Goal: Communication & Community: Answer question/provide support

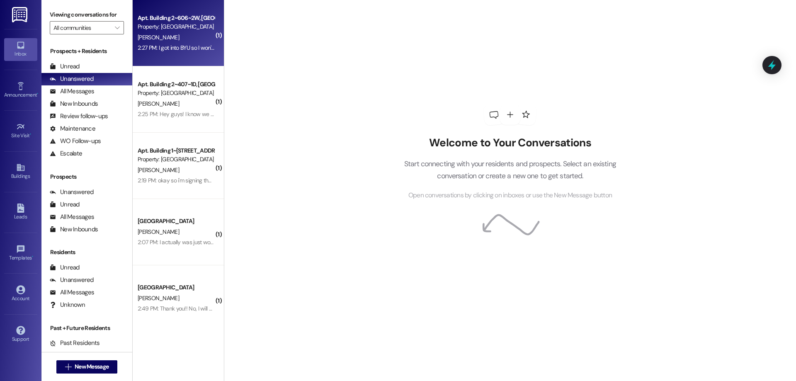
click at [194, 60] on div "Apt. Building 2~606~2W, Building 2 Colonial House Property: Colonial House J. C…" at bounding box center [178, 33] width 91 height 66
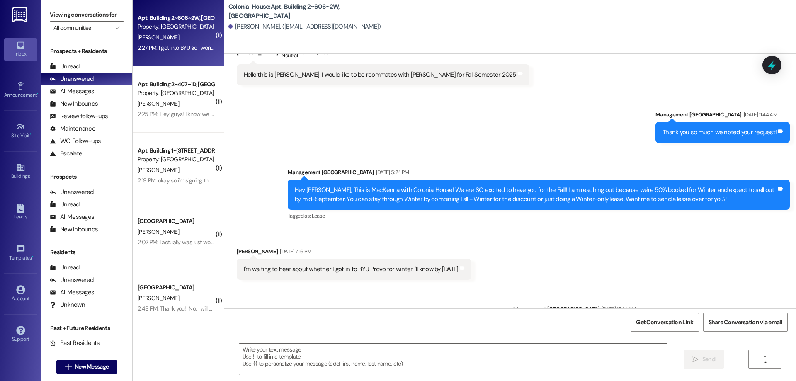
scroll to position [6327, 0]
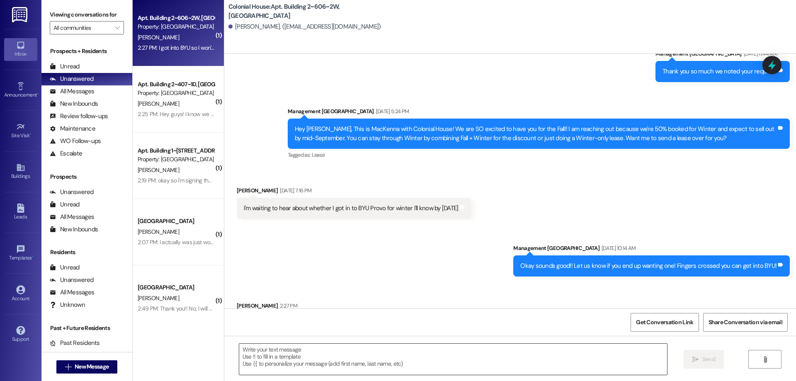
click at [431, 363] on textarea at bounding box center [453, 359] width 428 height 31
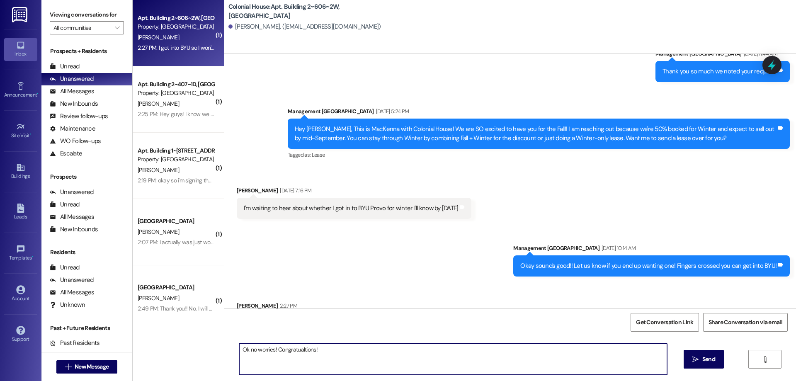
type textarea "Ok no worries! Congratulations!"
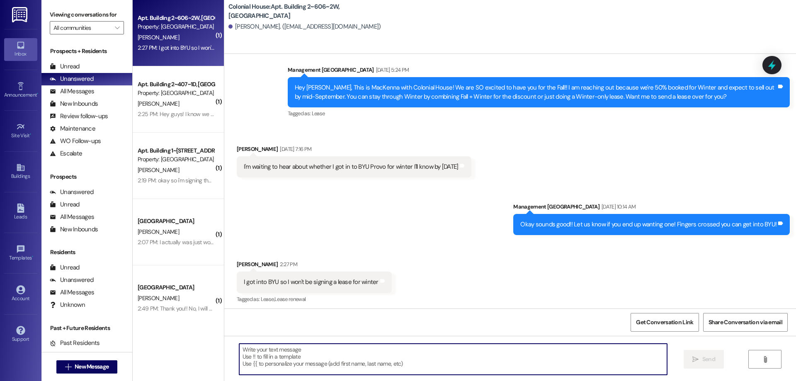
scroll to position [6385, 0]
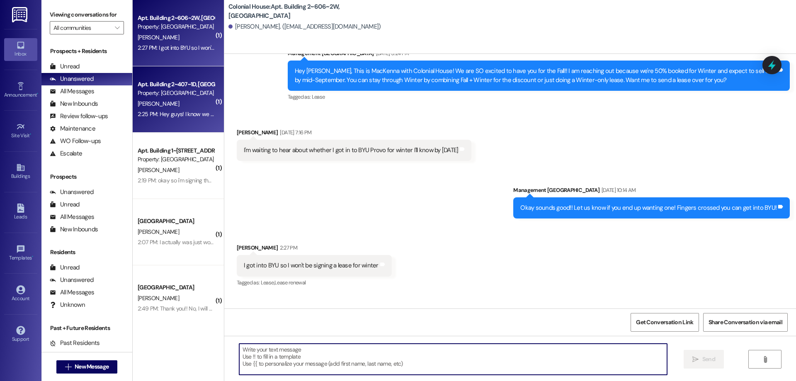
click at [198, 107] on div "G. Gettys" at bounding box center [176, 104] width 78 height 10
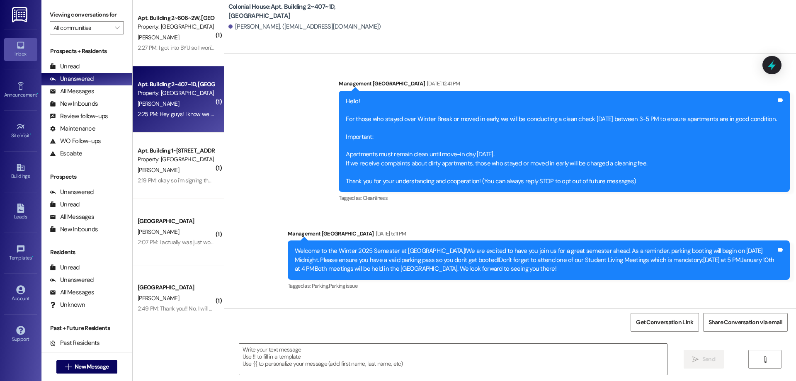
scroll to position [18475, 0]
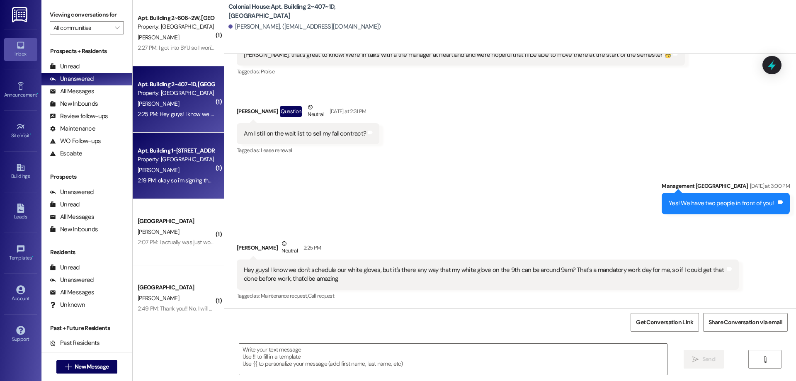
click at [193, 192] on div "Apt. Building 1~111~1W, Building 1 Colonial House Property: Colonial House L. O…" at bounding box center [178, 166] width 91 height 66
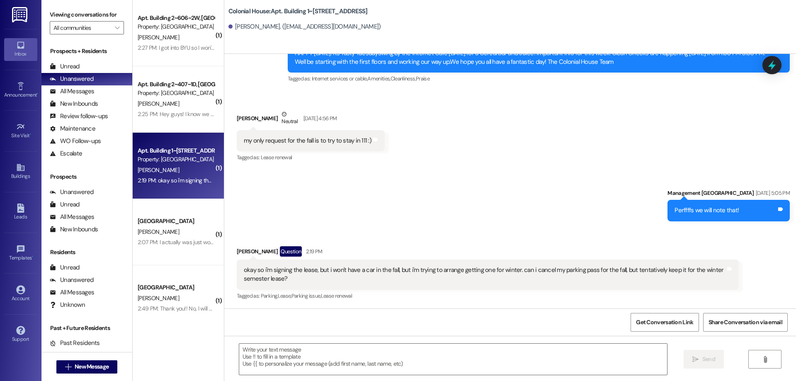
scroll to position [13090, 0]
click at [165, 308] on div "2:49 PM: Thank you!! No, I will be going home for the Winter semester. 2:49 PM:…" at bounding box center [221, 308] width 166 height 7
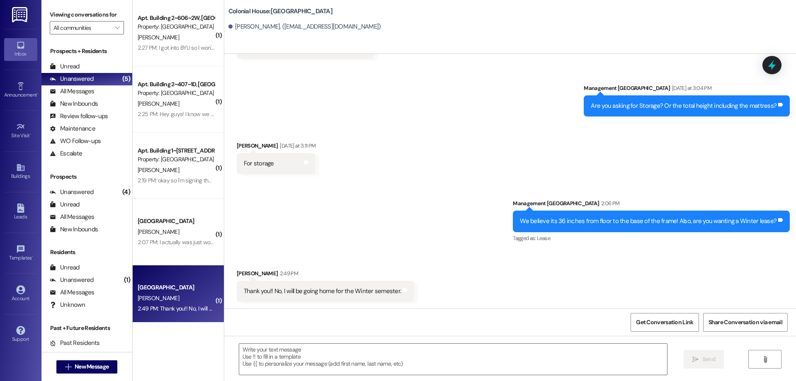
scroll to position [846, 0]
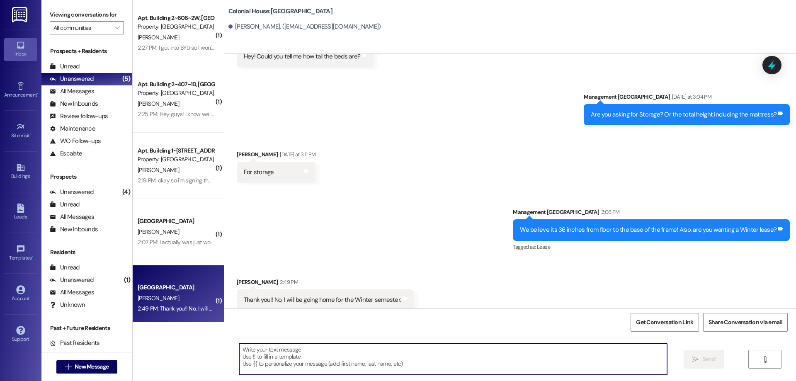
click at [391, 350] on textarea at bounding box center [453, 359] width 428 height 31
type textarea "Ok, thank you for letting us know!"
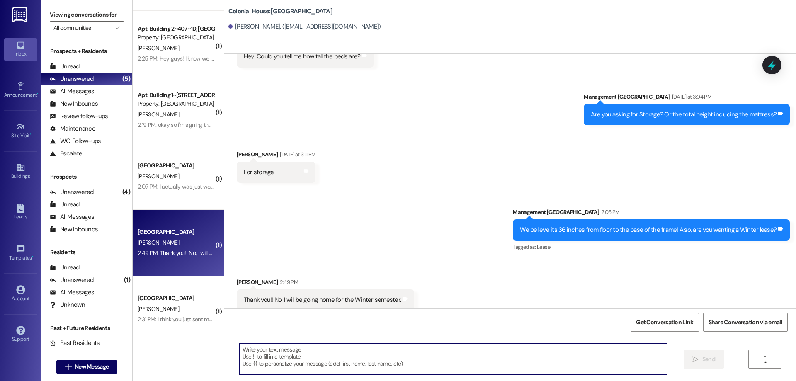
scroll to position [76, 0]
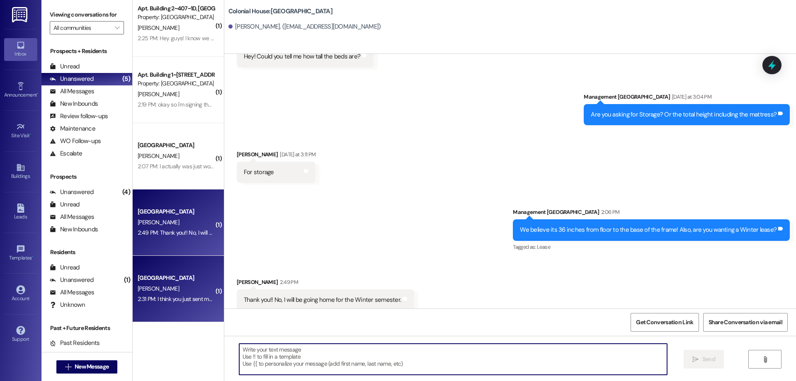
click at [168, 282] on div "Colonial House Prospect" at bounding box center [176, 278] width 77 height 9
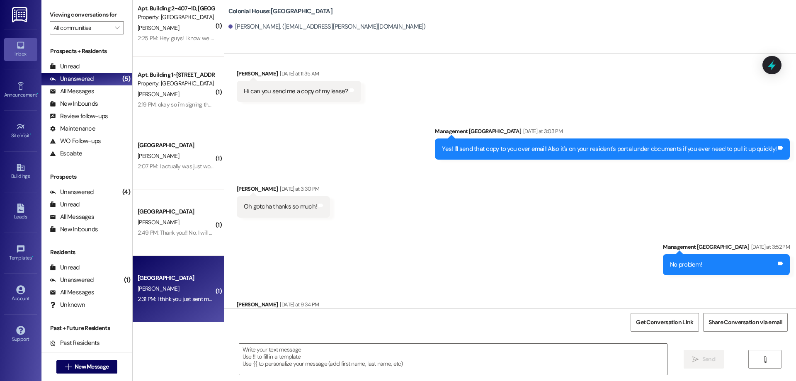
scroll to position [2482, 0]
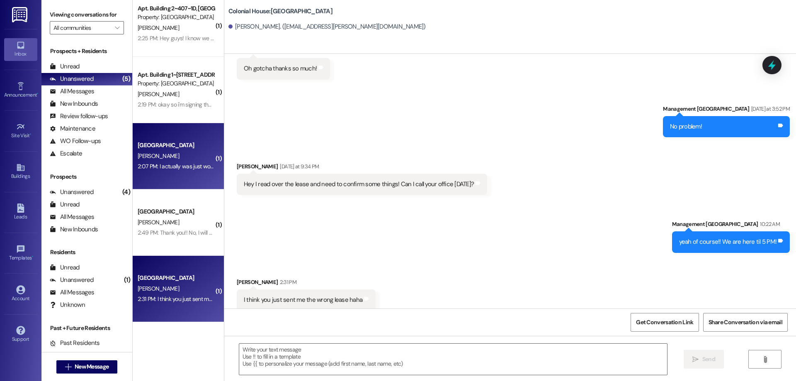
click at [182, 178] on div "Colonial House Prospect C. Peterson 2:07 PM: I actually was just wondering what…" at bounding box center [178, 156] width 91 height 66
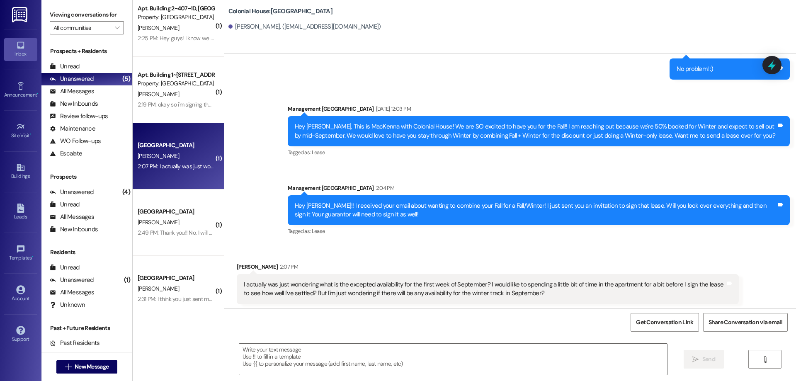
scroll to position [586, 0]
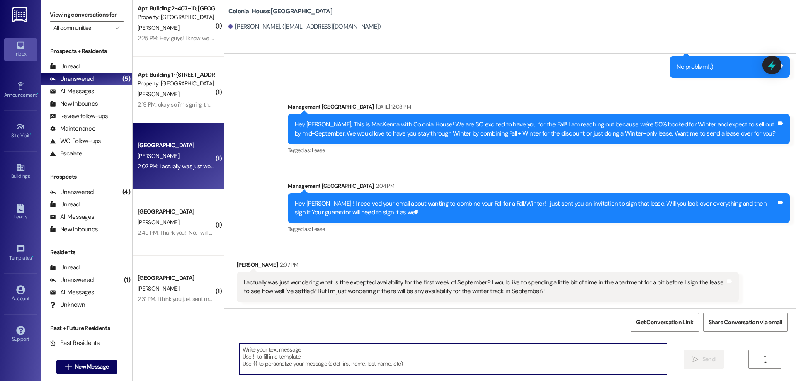
click at [405, 356] on textarea at bounding box center [453, 359] width 428 height 31
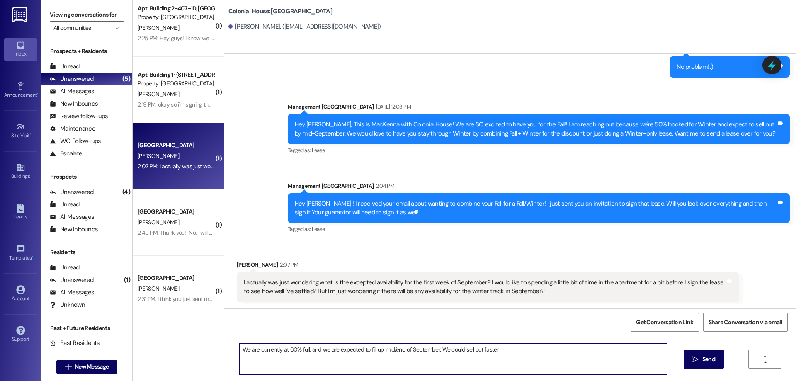
click at [530, 359] on textarea "We are currently at 60% full, and we are expected to fill up mid/end of Septemb…" at bounding box center [453, 359] width 428 height 31
click at [517, 353] on textarea "We are currently at 60% full, and we are expected to fill up mid/end of Septemb…" at bounding box center [453, 359] width 428 height 31
click at [502, 354] on textarea "We are currently at 60% full, and we are expected to fill up mid/end of Septemb…" at bounding box center [453, 359] width 428 height 31
type textarea "We are currently at 60% full, and we are expected to fill up mid/end of Septemb…"
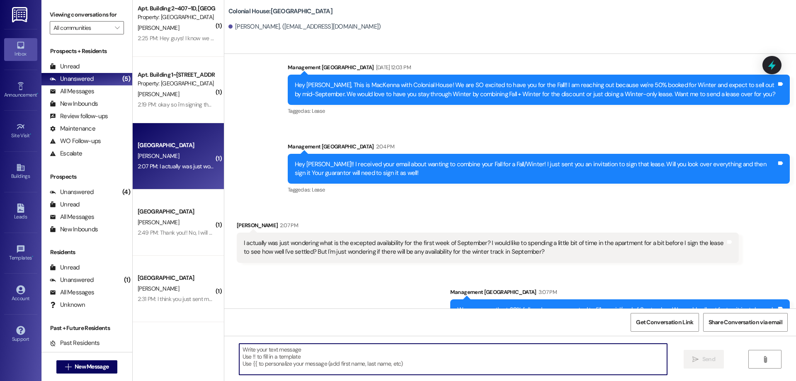
scroll to position [644, 0]
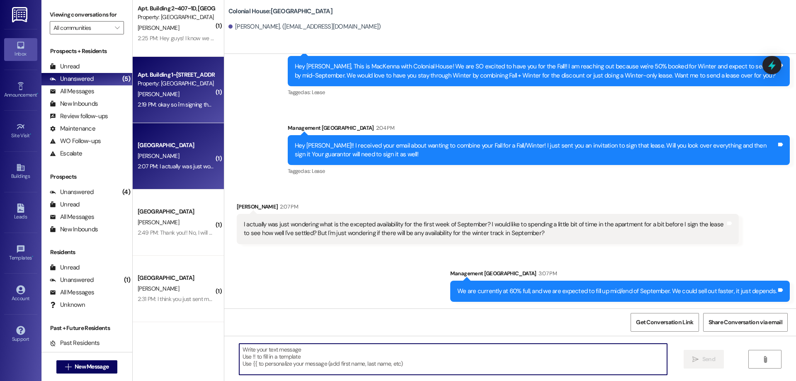
click at [182, 114] on div "Apt. Building 1~111~1W, Building 1 Colonial House Property: Colonial House L. O…" at bounding box center [178, 90] width 91 height 66
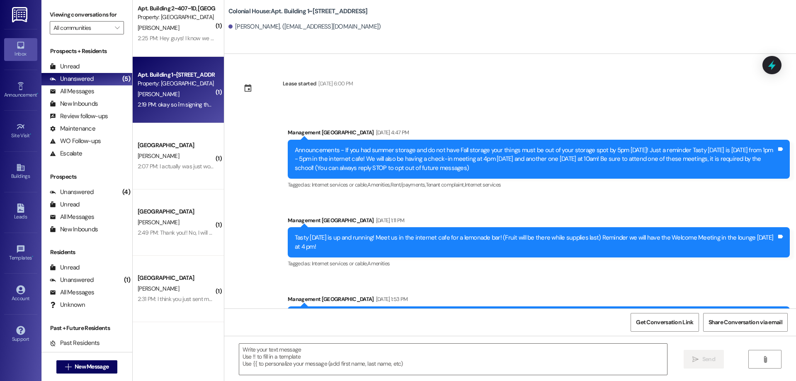
scroll to position [13090, 0]
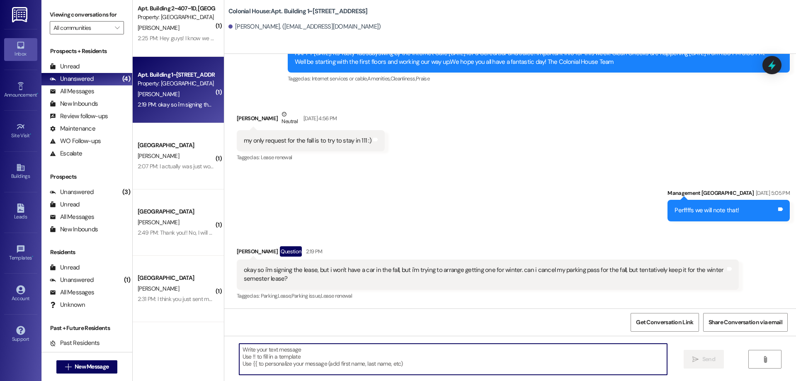
click at [411, 355] on textarea at bounding box center [453, 359] width 428 height 31
click at [261, 350] on textarea "Ok yeah, I jsut sent you a no parking pass," at bounding box center [453, 359] width 428 height 31
click at [266, 351] on textarea "Ok yeah, I jsut sent you a no parking pass," at bounding box center [453, 359] width 428 height 31
click at [355, 350] on textarea "Ok yeah, I just sent you a no parking pass," at bounding box center [453, 359] width 428 height 31
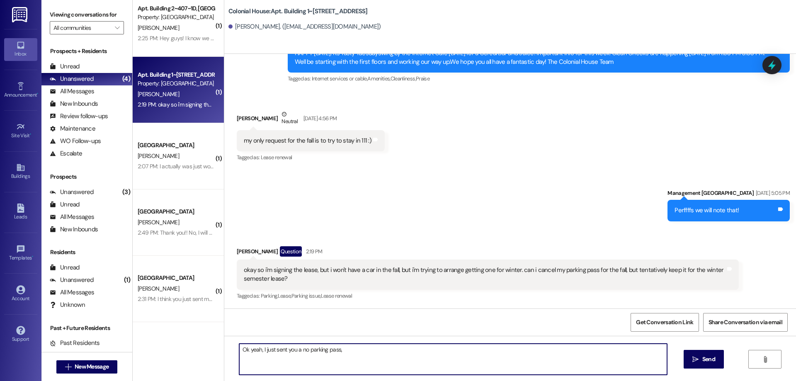
click at [304, 347] on textarea "Ok yeah, I just sent you a no parking pass," at bounding box center [453, 359] width 428 height 31
click at [358, 352] on textarea "Ok yeah, I just sent you a no-parking pass," at bounding box center [453, 359] width 428 height 31
type textarea "Ok yeah, I just sent you a no-parking pass, but we will keep the parking pass f…"
click at [694, 371] on div "Ok yeah, I just sent you a no-parking pass, but we will keep the parking pass f…" at bounding box center [510, 367] width 572 height 62
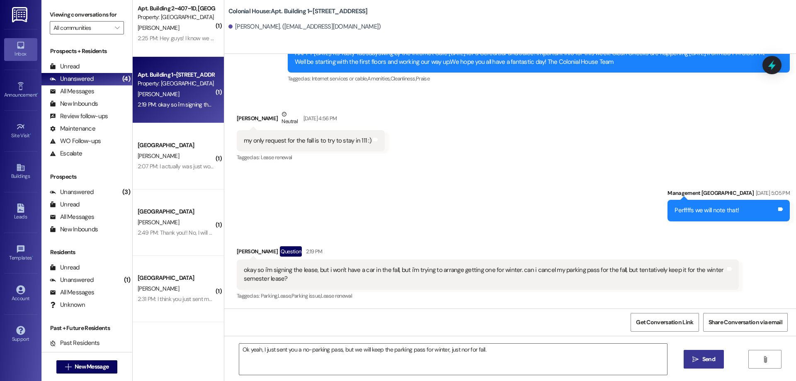
click at [701, 363] on span "Send" at bounding box center [709, 359] width 16 height 9
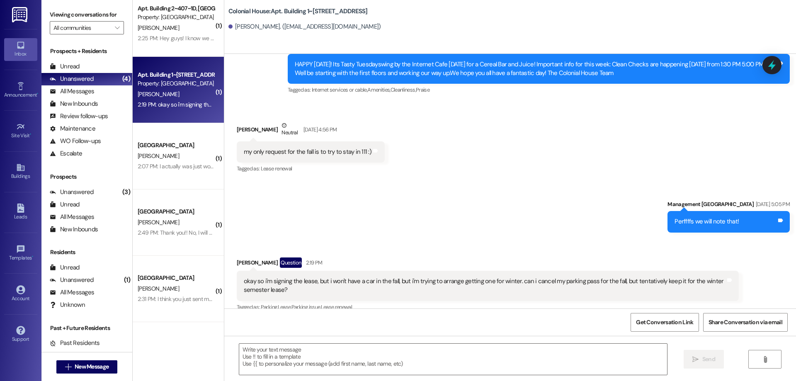
scroll to position [13149, 0]
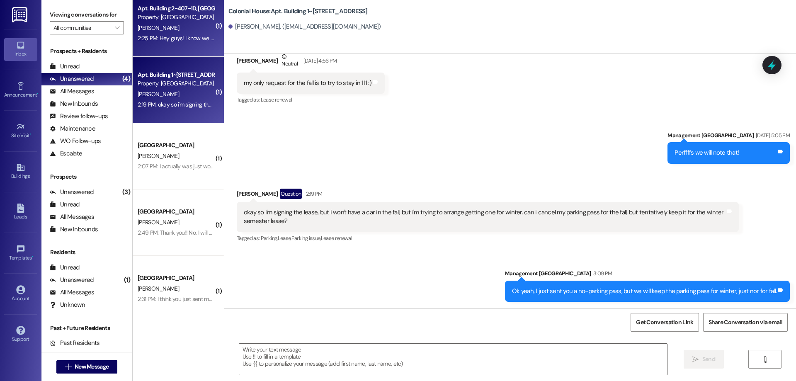
click at [200, 31] on div "G. Gettys" at bounding box center [176, 28] width 78 height 10
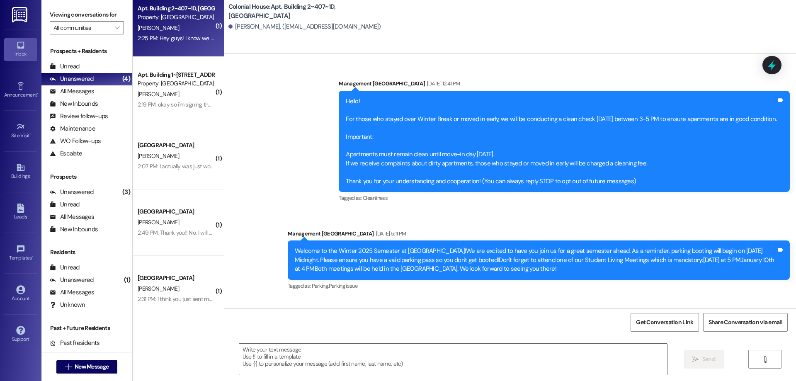
scroll to position [18475, 0]
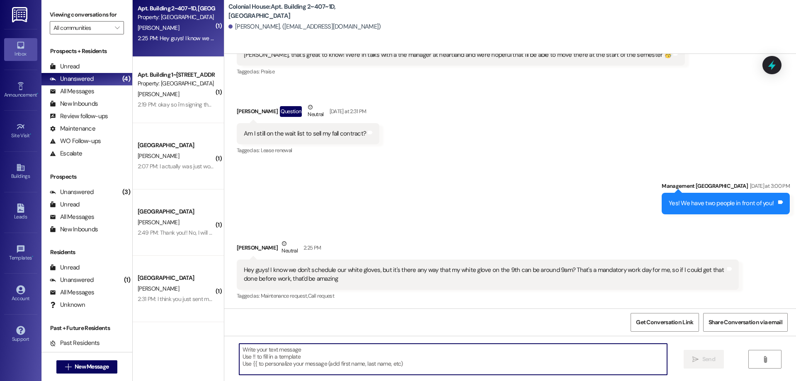
click at [378, 360] on textarea at bounding box center [453, 359] width 428 height 31
click at [425, 362] on textarea "Unfortunately we wont be able to start until" at bounding box center [453, 359] width 428 height 31
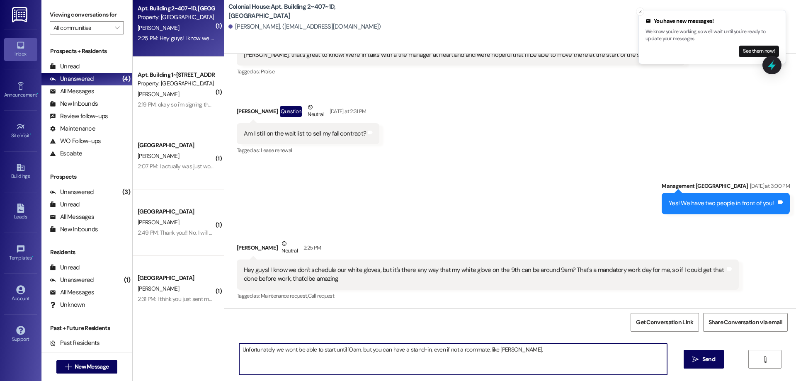
click at [485, 349] on textarea "Unfortunately we wont be able to start until 10am, but you can have a stand-in,…" at bounding box center [453, 359] width 428 height 31
type textarea "Unfortunately we wont be able to start until 10am, but you can have a stand-in,…"
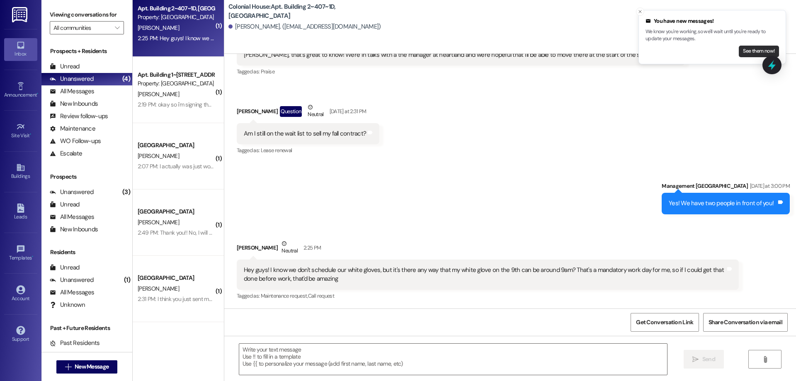
scroll to position [18474, 0]
click at [747, 51] on button "See them now!" at bounding box center [759, 52] width 40 height 12
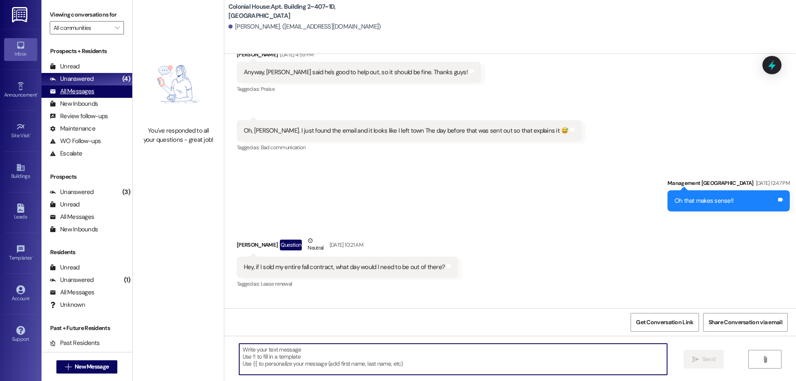
scroll to position [18118, 0]
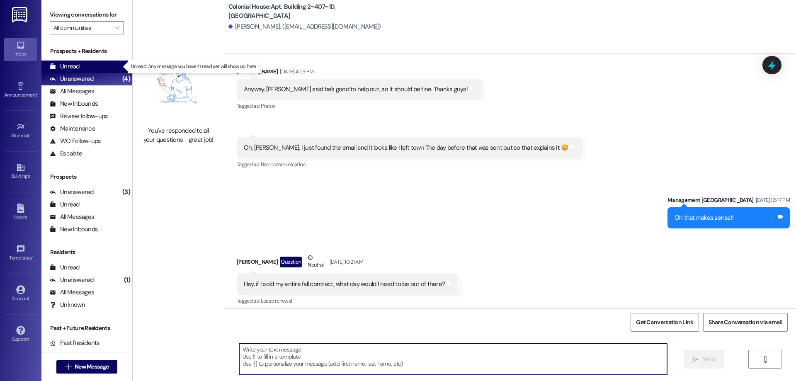
click at [67, 71] on div "Unread" at bounding box center [65, 66] width 30 height 9
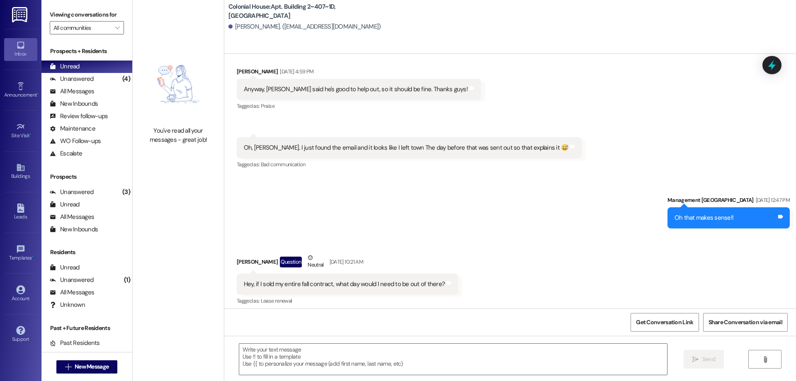
scroll to position [0, 0]
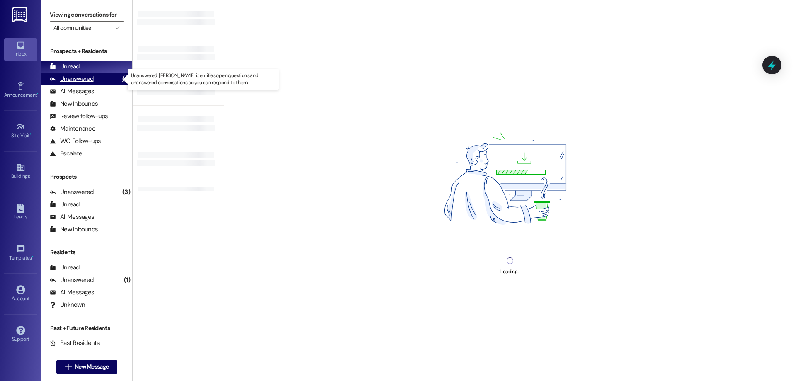
click at [95, 79] on div "Unanswered (4)" at bounding box center [86, 79] width 91 height 12
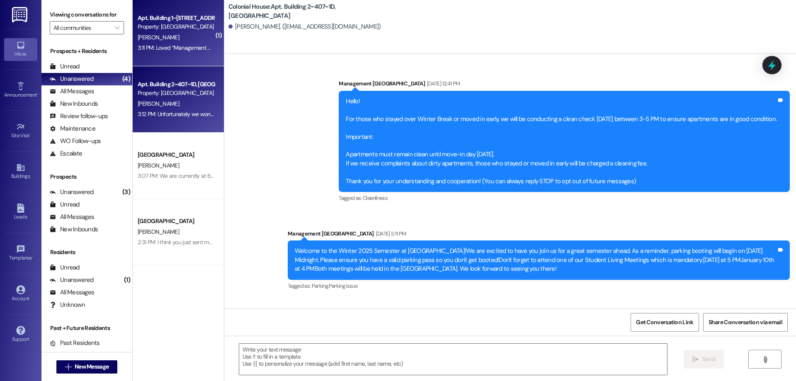
click at [161, 52] on div "3:11 PM: Loved “Management Colonial House (Colonial House): Ok yeah, I just sen…" at bounding box center [176, 48] width 78 height 10
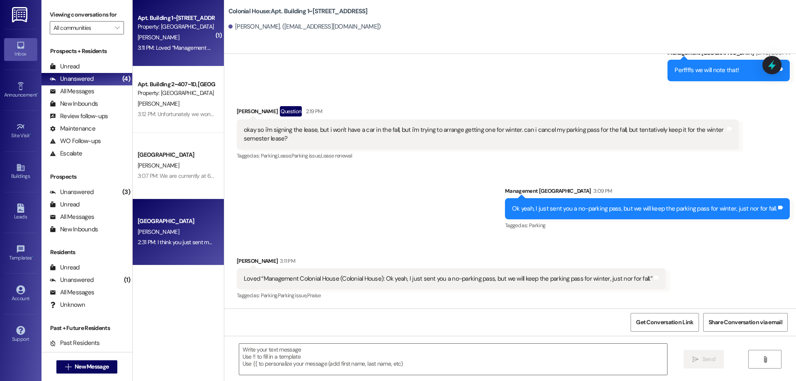
scroll to position [13231, 0]
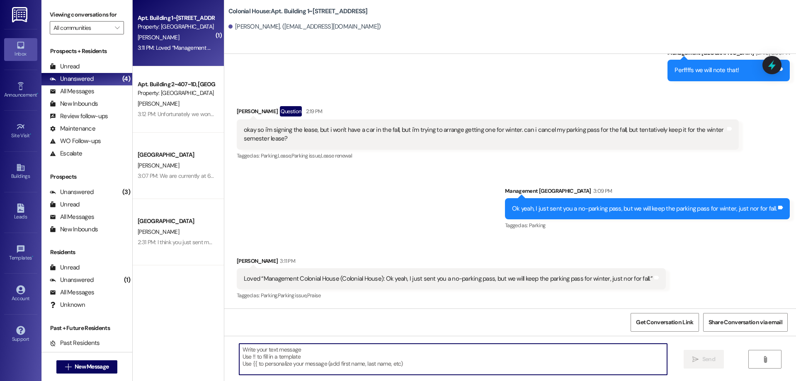
click at [420, 362] on textarea at bounding box center [453, 359] width 428 height 31
click at [242, 351] on textarea "Lete us know if you have any questions!!" at bounding box center [453, 359] width 428 height 31
type textarea "Let us know if you have any questions!!"
click at [717, 355] on button " Send" at bounding box center [704, 359] width 40 height 19
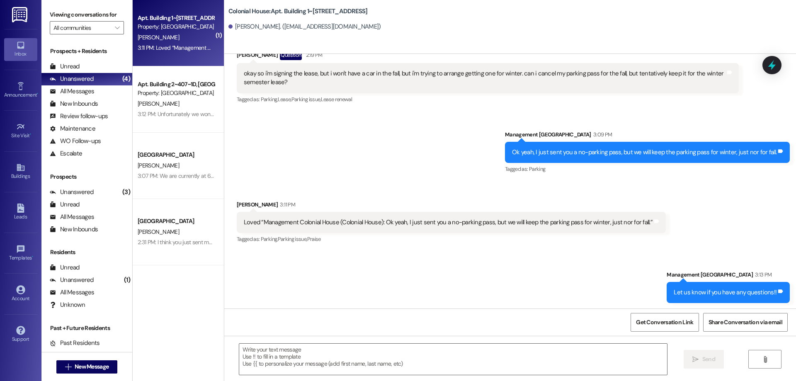
scroll to position [13288, 0]
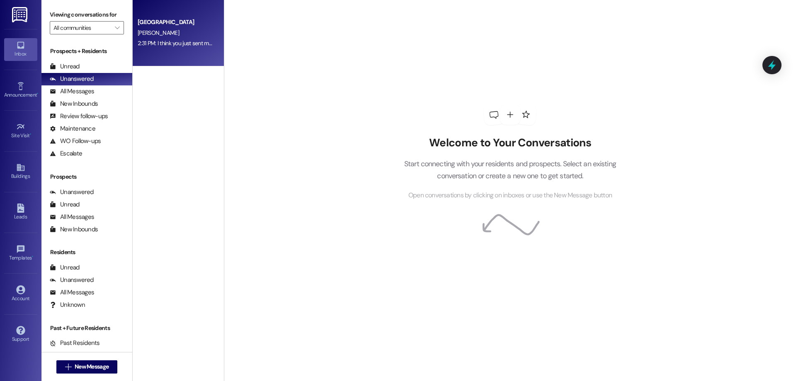
click at [181, 63] on div "Colonial House Prospect [PERSON_NAME] 2:31 PM: I think you just sent me the wro…" at bounding box center [178, 33] width 91 height 66
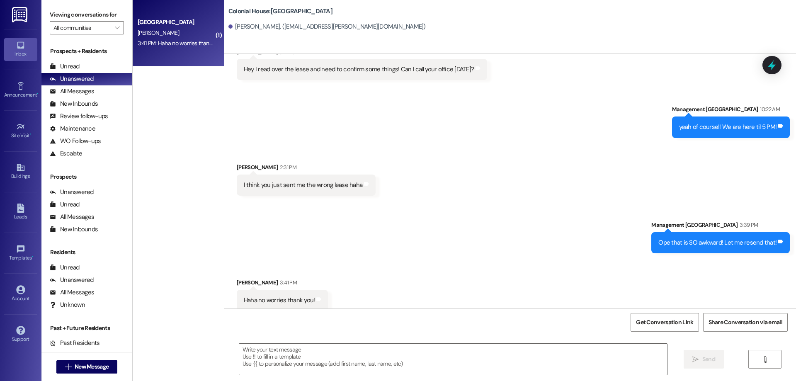
scroll to position [2597, 0]
click at [551, 357] on textarea at bounding box center [453, 359] width 428 height 31
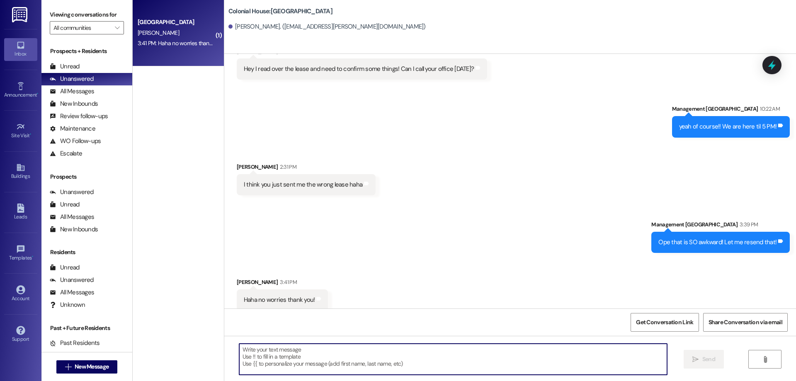
click at [359, 352] on textarea at bounding box center [453, 359] width 428 height 31
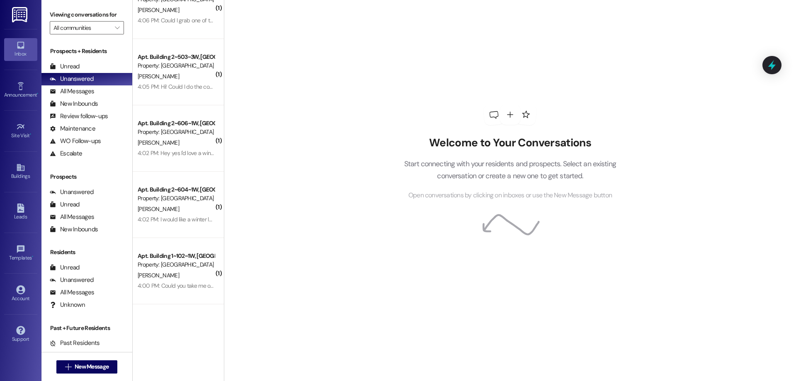
scroll to position [275, 0]
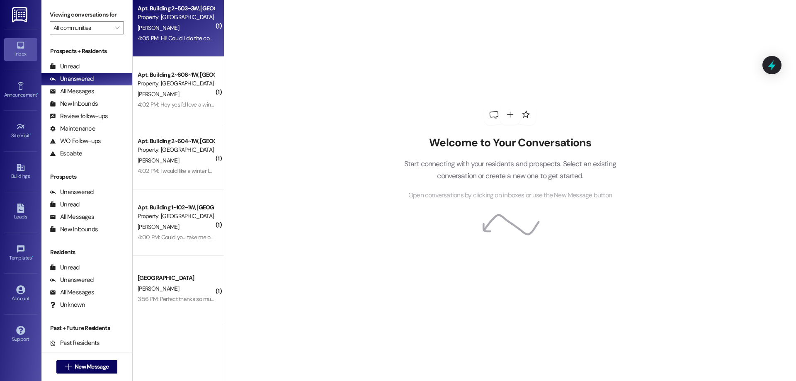
click at [174, 30] on div "[PERSON_NAME]" at bounding box center [176, 28] width 78 height 10
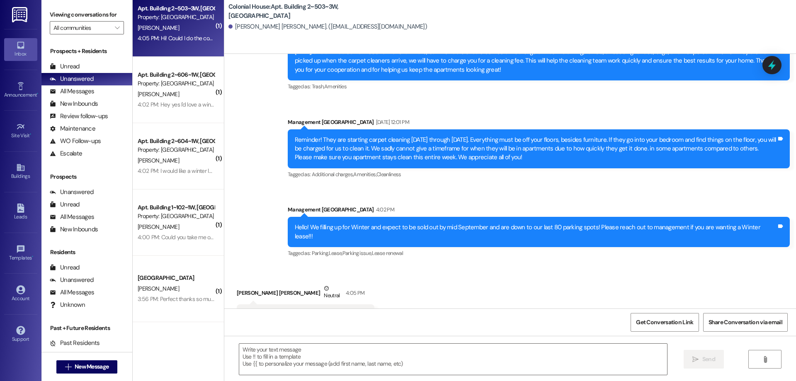
scroll to position [3937, 0]
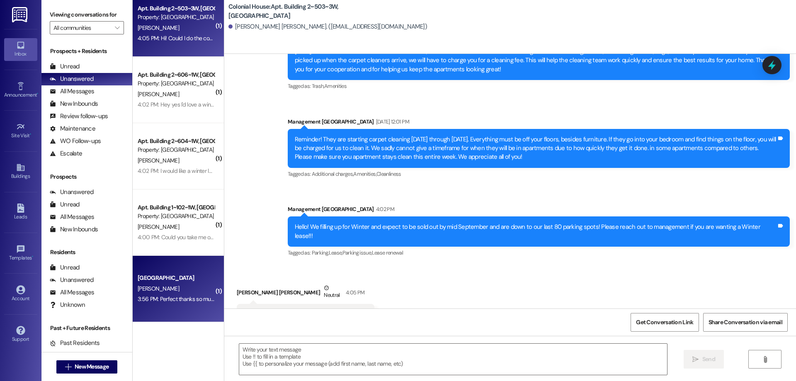
click at [155, 291] on span "[PERSON_NAME]" at bounding box center [158, 288] width 41 height 7
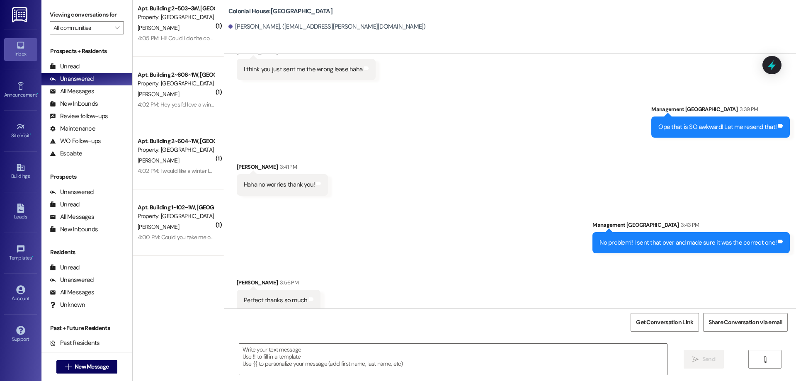
scroll to position [0, 0]
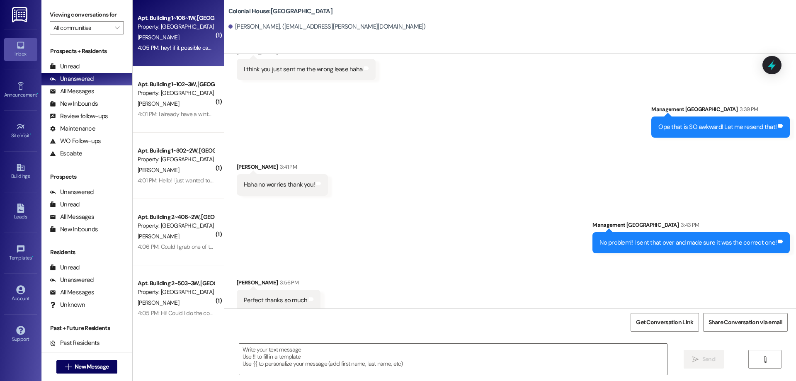
click at [165, 63] on div "Apt. Building 1~108~1W, Building 1 Colonial House Property: [GEOGRAPHIC_DATA] […" at bounding box center [178, 33] width 91 height 66
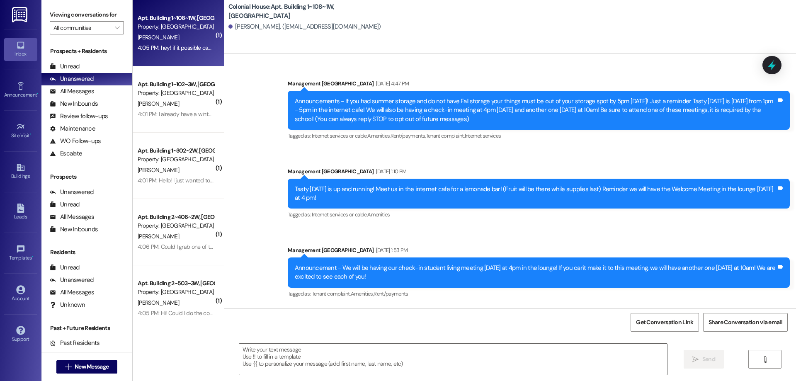
scroll to position [20949, 0]
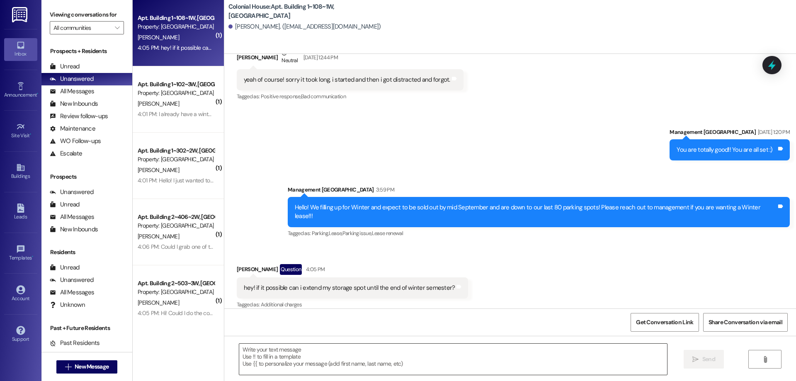
click at [311, 353] on textarea at bounding box center [453, 359] width 428 height 31
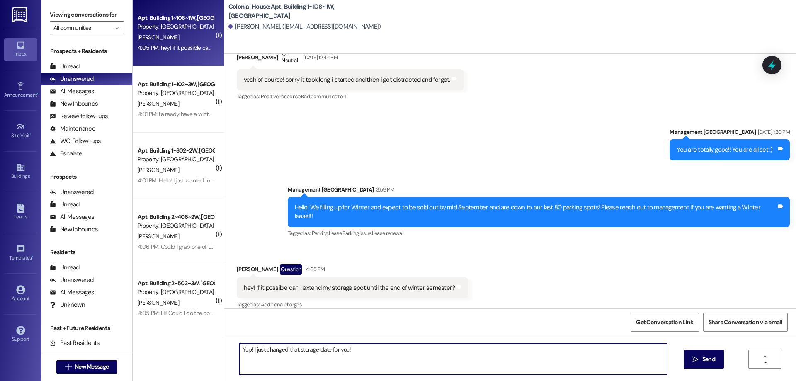
type textarea "Yup! I just changed that storage date for you!"
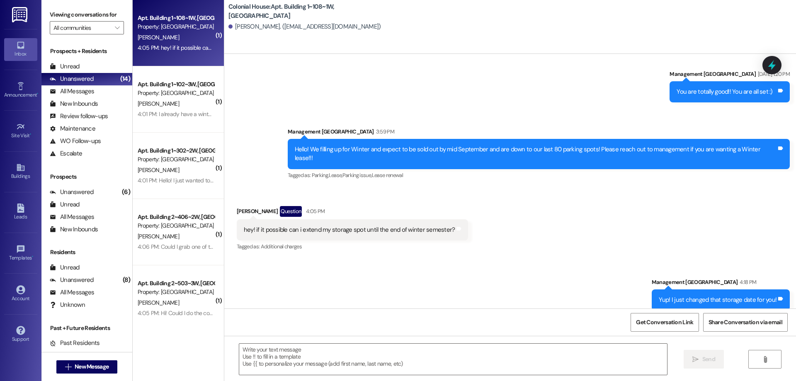
click at [170, 123] on div "Apt. Building 1~102~3W, Building 1 Colonial House Property: Colonial House A. S…" at bounding box center [178, 99] width 91 height 66
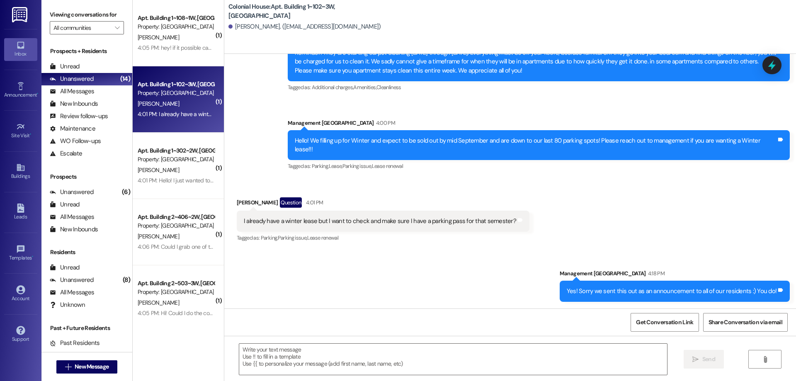
scroll to position [5848, 0]
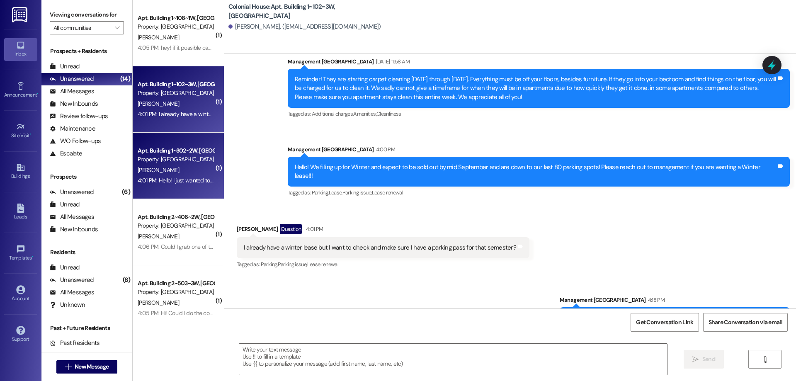
click at [209, 175] on div "Apt. Building 1~302~2W, Building 1 Colonial House Property: Colonial House N. H…" at bounding box center [178, 166] width 91 height 66
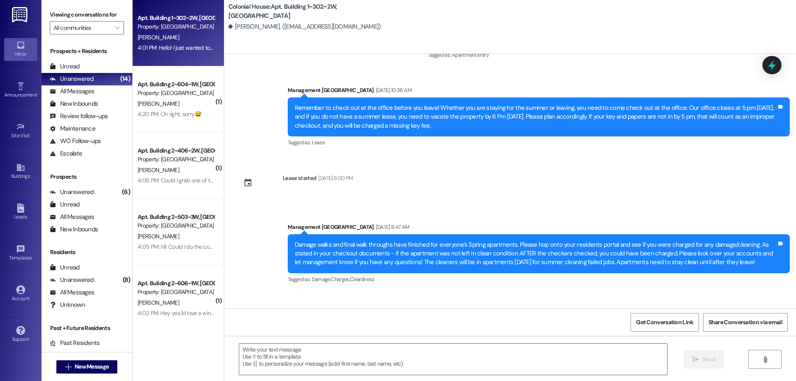
scroll to position [28113, 0]
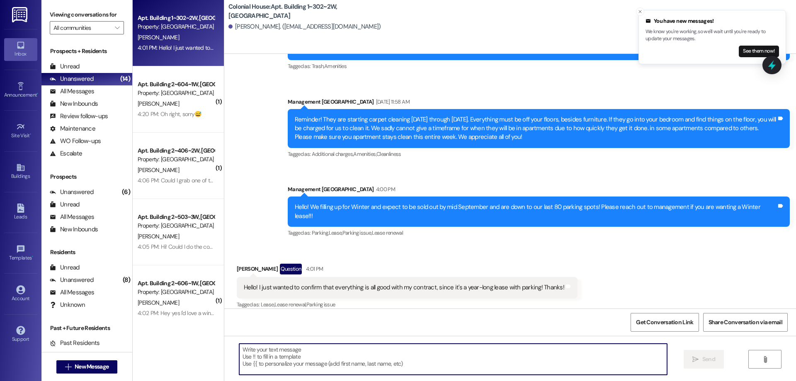
click at [473, 355] on textarea at bounding box center [453, 359] width 428 height 31
type textarea "U"
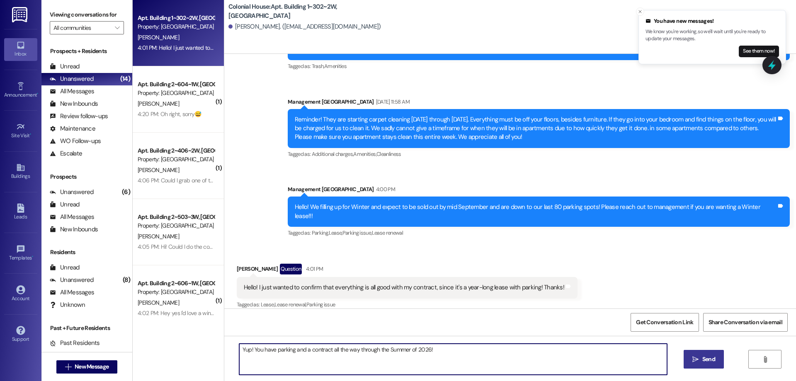
type textarea "Yup! You have parking and a contract all the way through the Summer of 2026!"
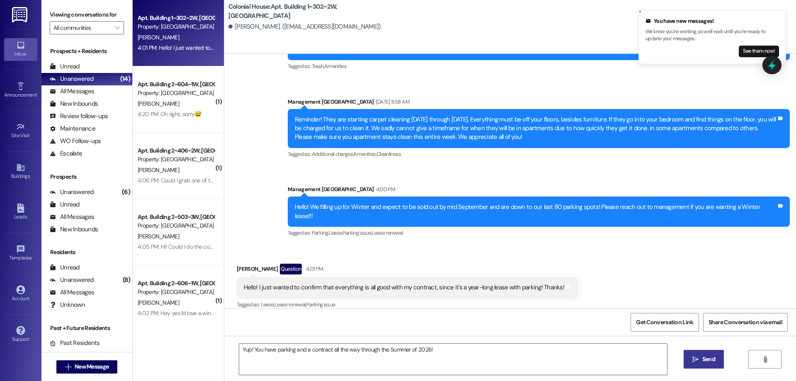
click at [708, 361] on span "Send" at bounding box center [708, 359] width 13 height 9
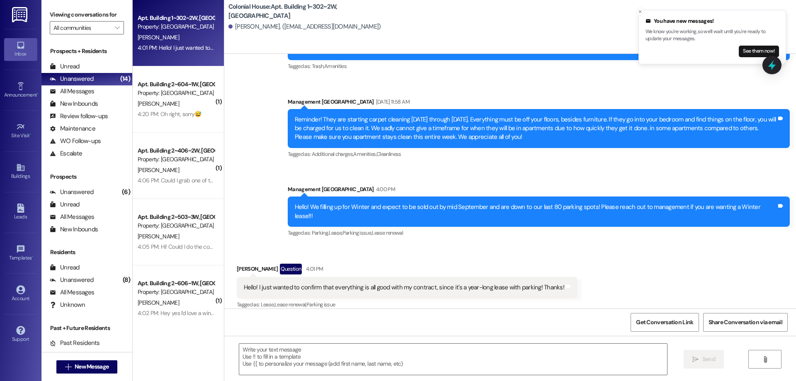
scroll to position [28171, 0]
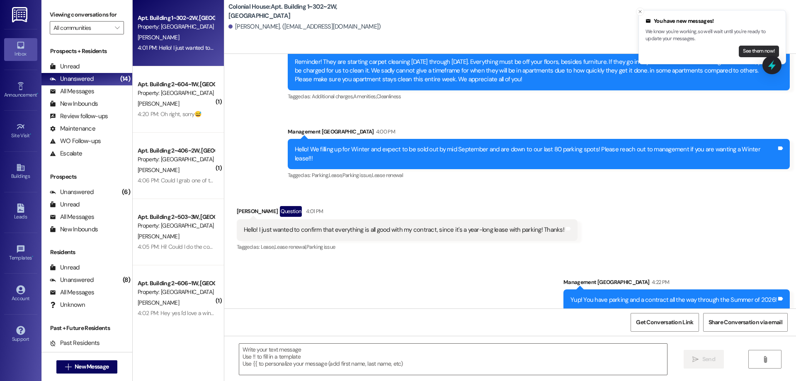
click at [768, 49] on button "See them now!" at bounding box center [759, 52] width 40 height 12
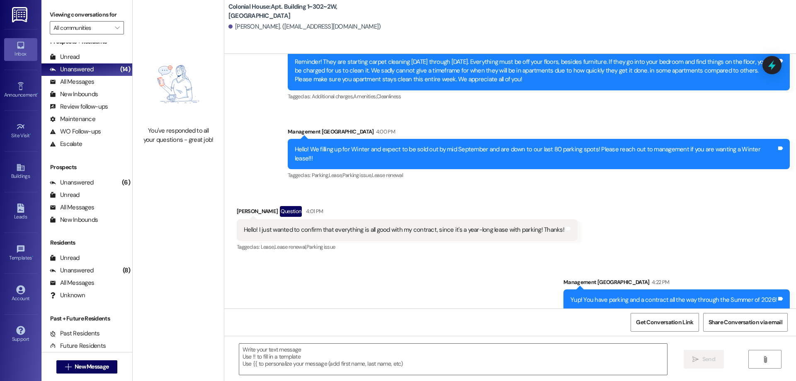
scroll to position [0, 0]
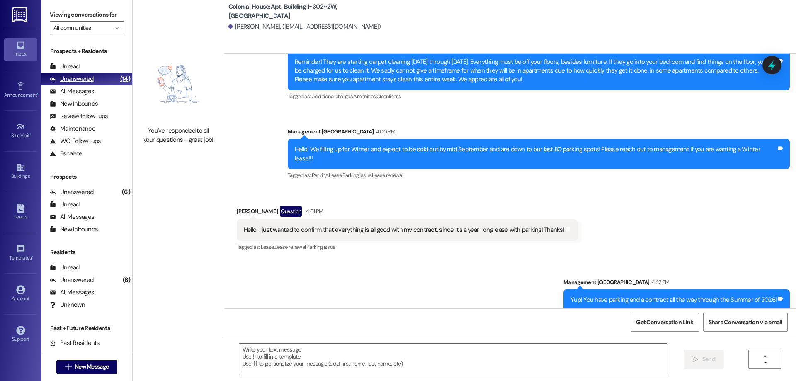
click at [88, 80] on div "Unanswered" at bounding box center [72, 79] width 44 height 9
click at [92, 91] on div "All Messages" at bounding box center [72, 91] width 44 height 9
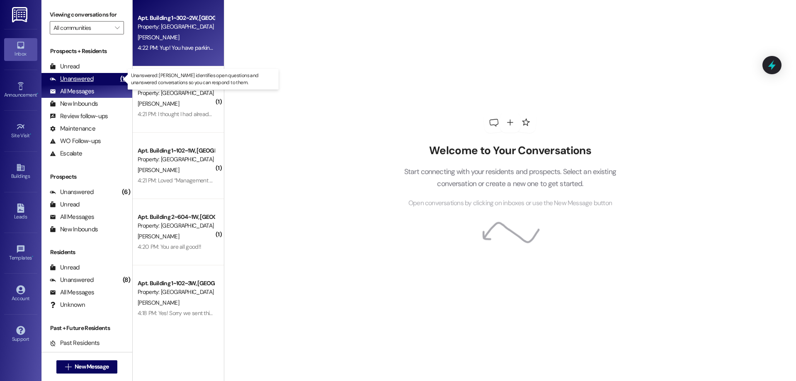
click at [86, 81] on div "Unanswered" at bounding box center [72, 79] width 44 height 9
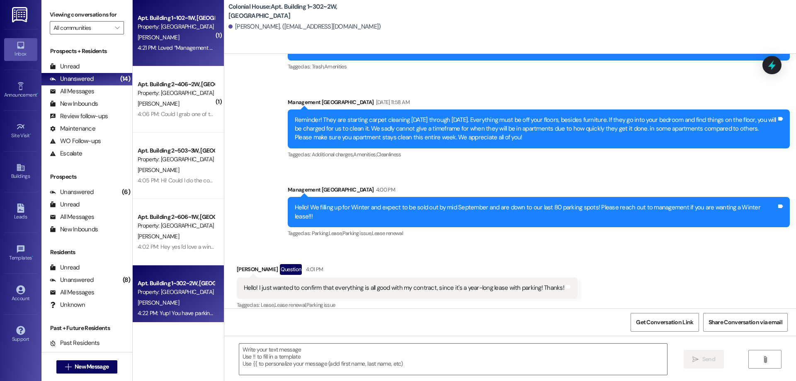
click at [179, 18] on div "Apt. Building 1~102~1W, [GEOGRAPHIC_DATA]" at bounding box center [176, 18] width 77 height 9
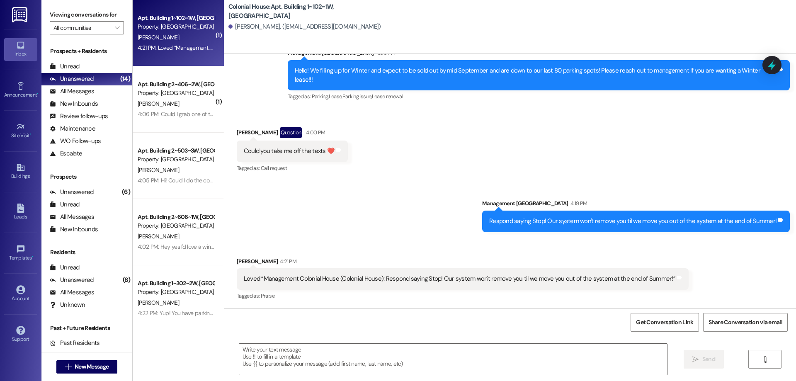
scroll to position [21906, 0]
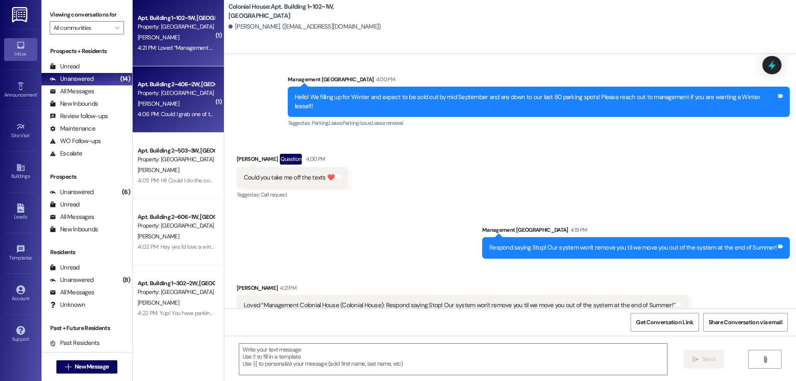
click at [147, 107] on div "S. Meusborn" at bounding box center [176, 104] width 78 height 10
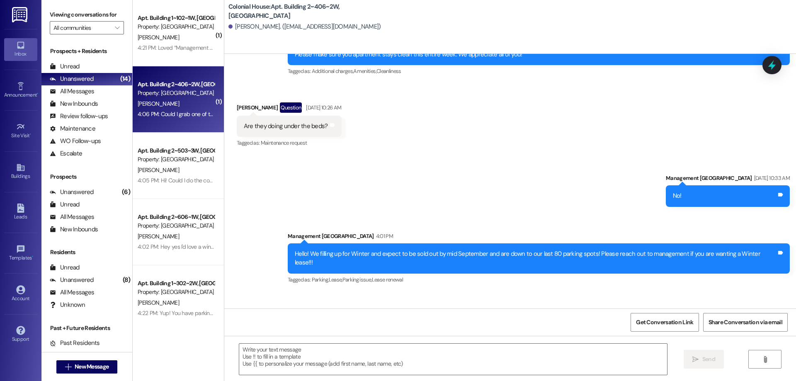
scroll to position [34129, 0]
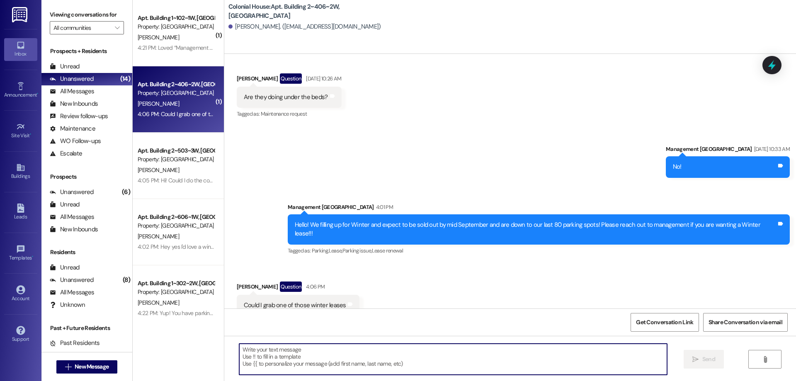
click at [296, 351] on textarea at bounding box center [453, 359] width 428 height 31
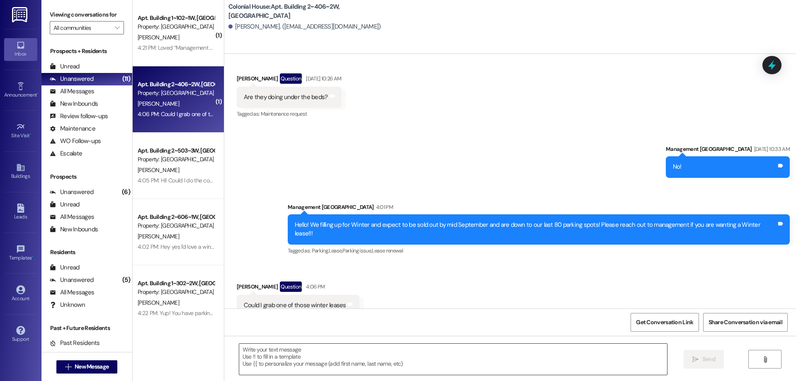
drag, startPoint x: 325, startPoint y: 341, endPoint x: 328, endPoint y: 351, distance: 10.5
click at [325, 344] on div " Send " at bounding box center [510, 367] width 572 height 62
click at [328, 354] on textarea at bounding box center [453, 359] width 428 height 31
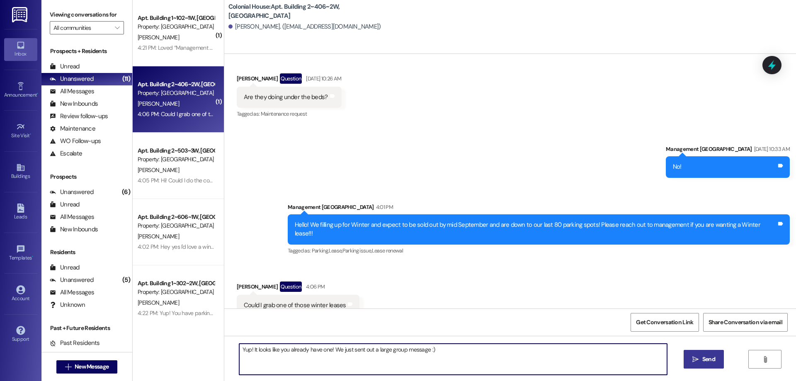
type textarea "Yup! It looks like you already have one! We just sent out a large group message…"
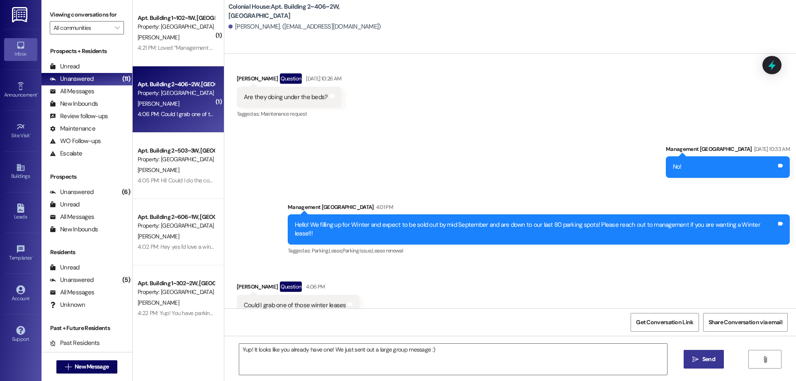
click at [711, 354] on button " Send" at bounding box center [704, 359] width 40 height 19
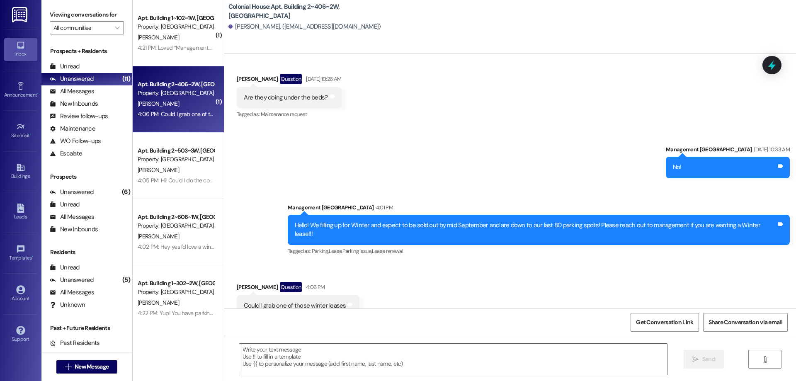
scroll to position [34186, 0]
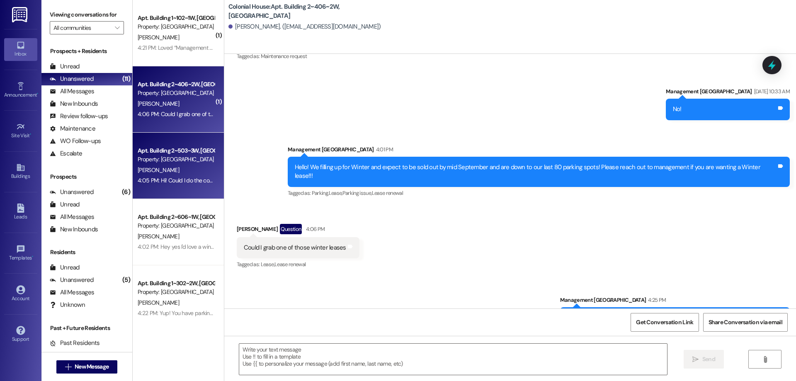
click at [138, 173] on span "[PERSON_NAME]" at bounding box center [158, 169] width 41 height 7
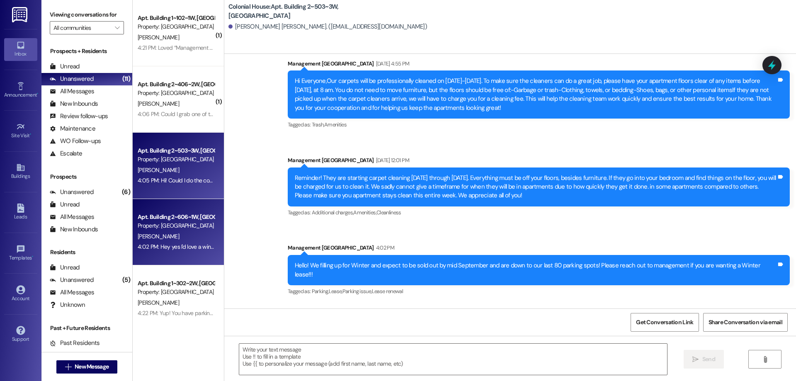
scroll to position [3937, 0]
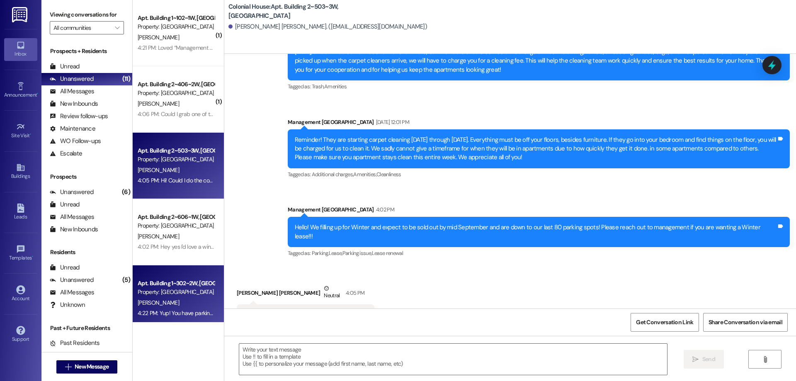
click at [180, 285] on div "Apt. Building 1~302~2W, Building 1 Colonial House" at bounding box center [176, 283] width 77 height 9
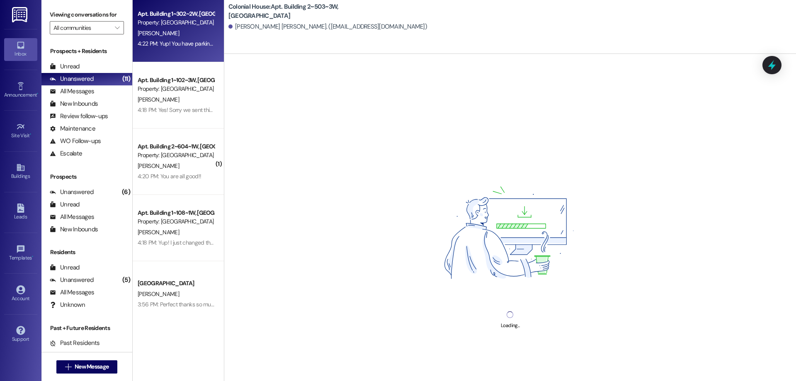
scroll to position [275, 0]
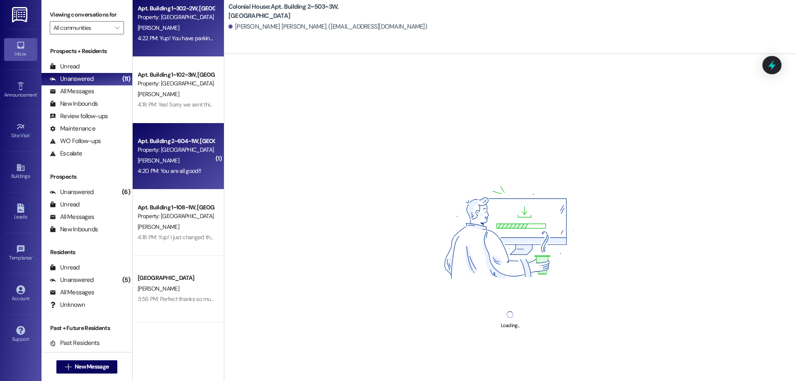
click at [166, 160] on div "S. Coggins" at bounding box center [176, 160] width 78 height 10
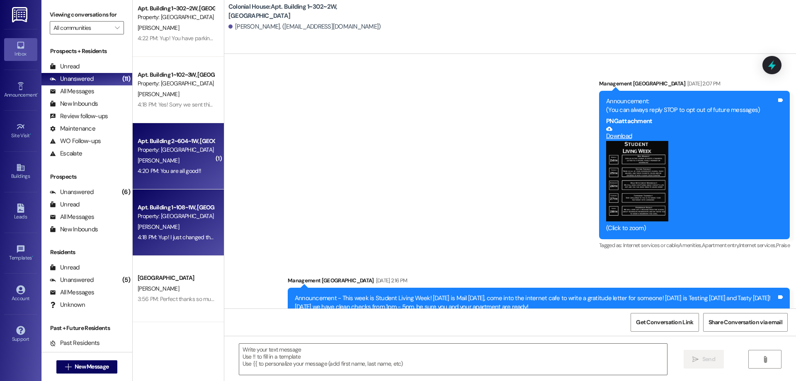
click at [189, 225] on div "L. Roach" at bounding box center [176, 227] width 78 height 10
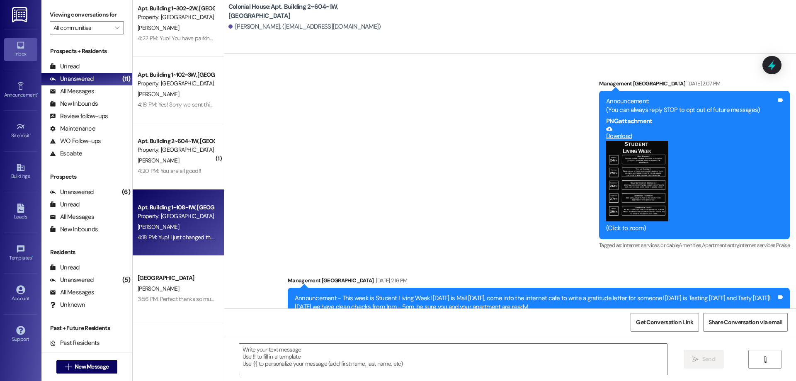
scroll to position [28183, 0]
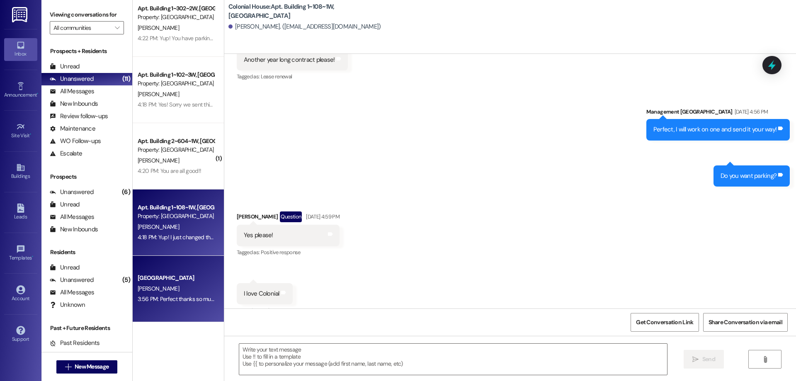
click at [167, 290] on div "T. Jackson" at bounding box center [176, 289] width 78 height 10
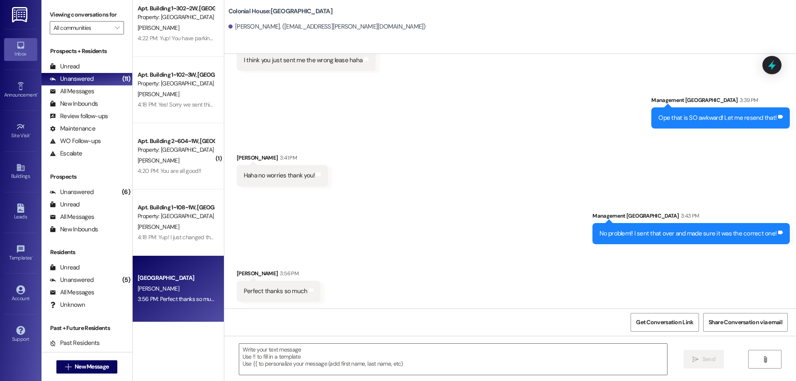
scroll to position [2713, 0]
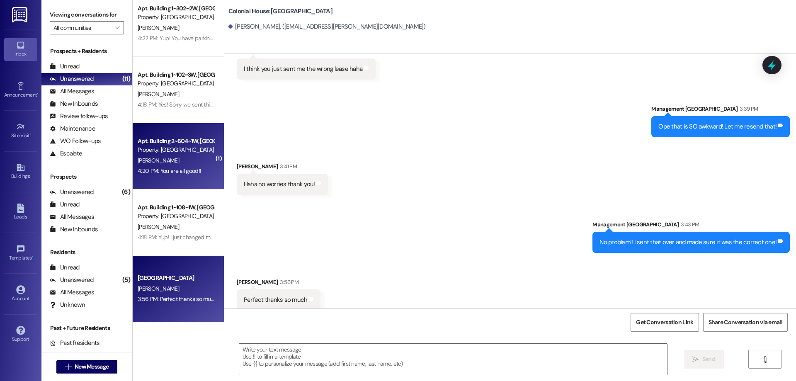
click at [150, 164] on div "S. Coggins" at bounding box center [176, 160] width 78 height 10
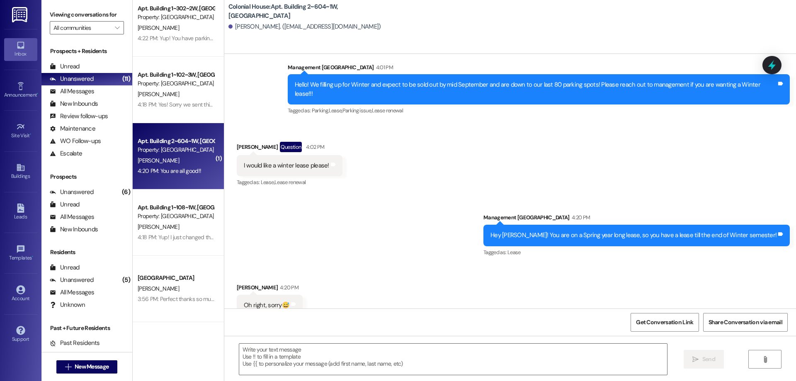
scroll to position [38243, 0]
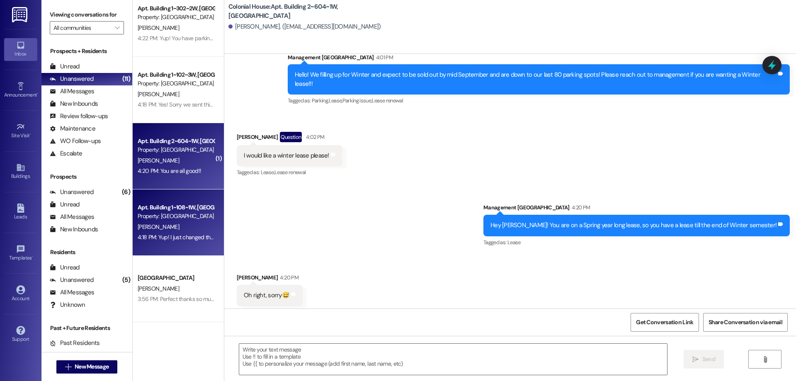
click at [158, 245] on div "Apt. Building 1~108~1W, Building 1 Colonial House Property: Colonial House L. R…" at bounding box center [178, 222] width 91 height 66
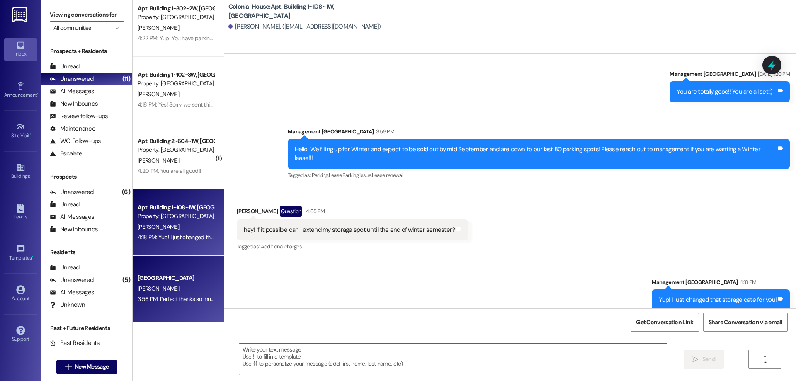
scroll to position [20948, 0]
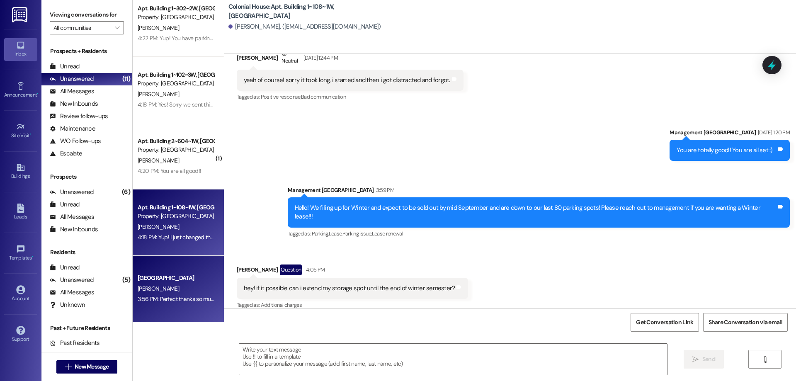
click at [174, 269] on div "Colonial House Prospect T. Jackson 3:56 PM: Perfect thanks so much 3:56 PM: Per…" at bounding box center [178, 289] width 91 height 66
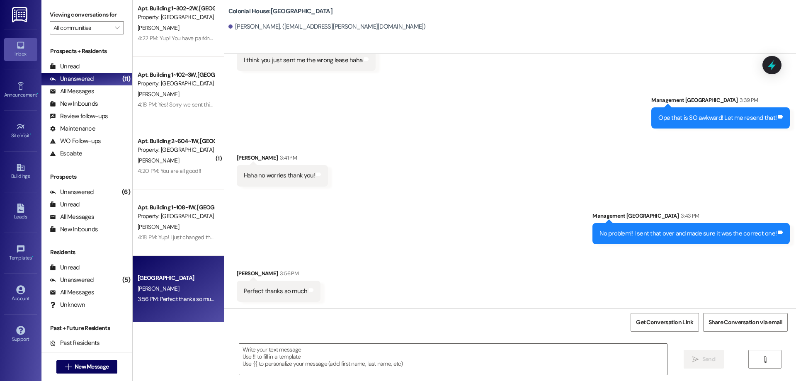
scroll to position [2713, 0]
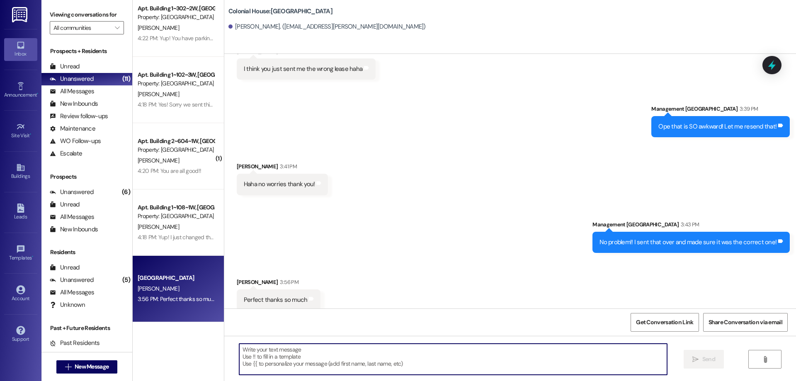
click at [382, 357] on textarea at bounding box center [453, 359] width 428 height 31
type textarea "Of course!"
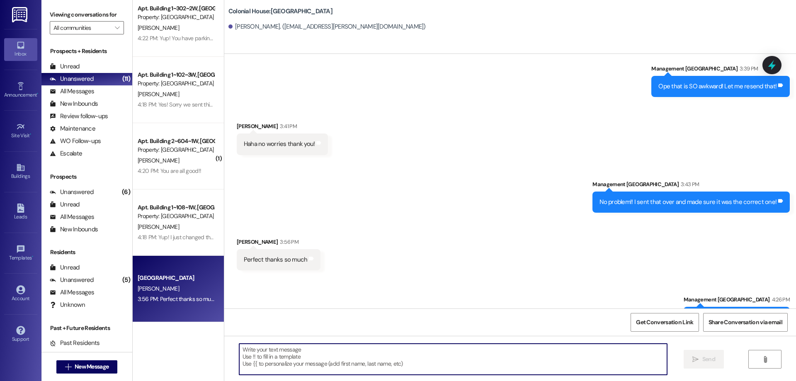
scroll to position [2770, 0]
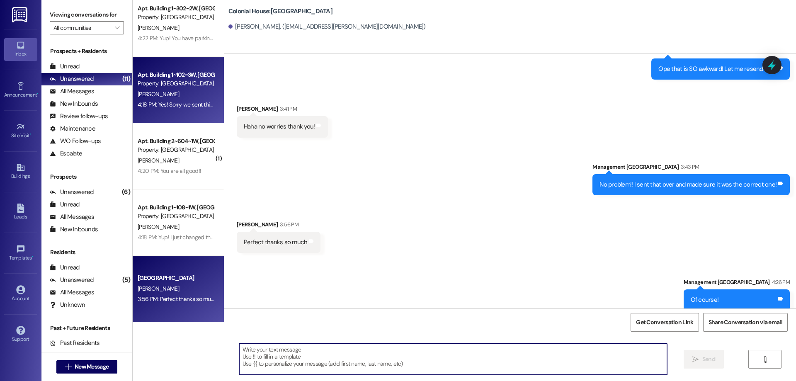
click at [192, 79] on div "Apt. Building 1~102~3W, Building 1 Colonial House" at bounding box center [176, 74] width 77 height 9
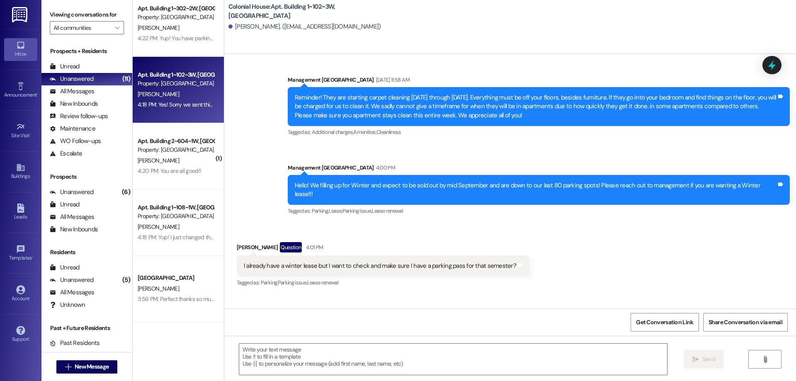
scroll to position [5848, 0]
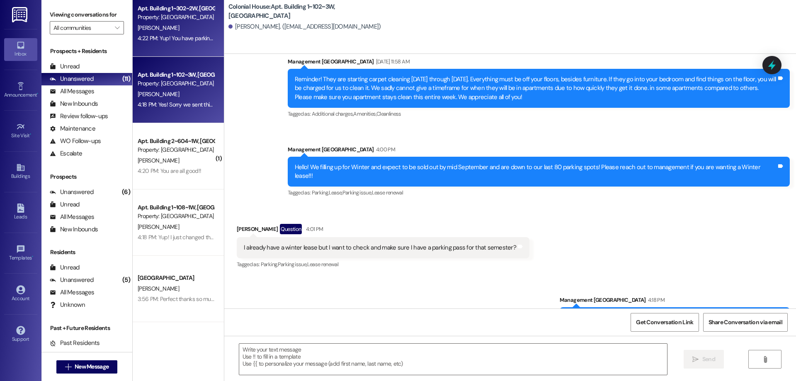
click at [161, 47] on div "Apt. Building 1~302~2W, Building 1 Colonial House Property: Colonial House N. H…" at bounding box center [178, 23] width 91 height 66
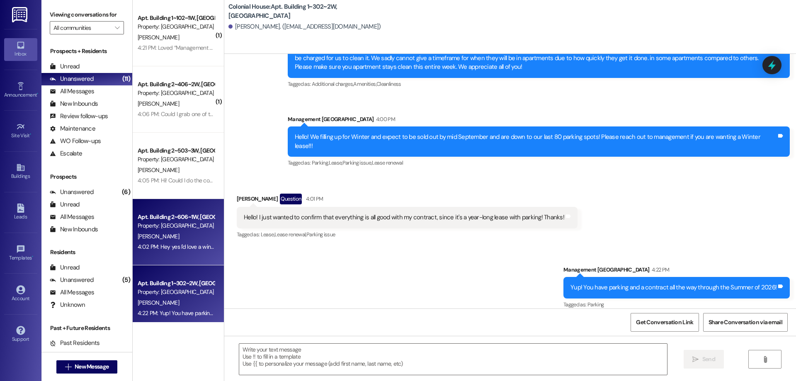
scroll to position [28183, 0]
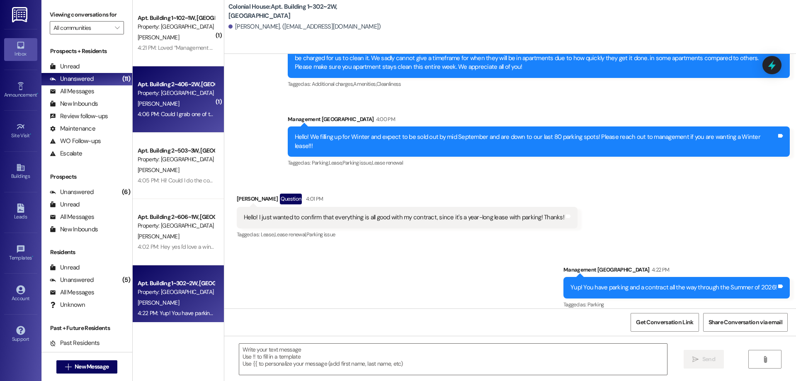
click at [197, 87] on div "Apt. Building 2~406~2W, Building 2 Colonial House" at bounding box center [176, 84] width 77 height 9
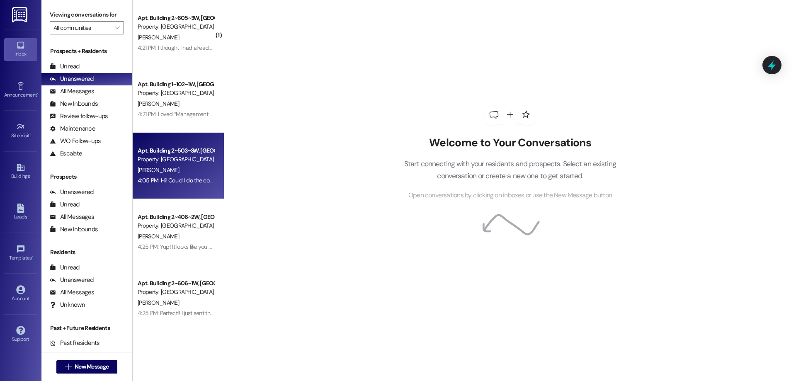
click at [192, 178] on div "4:05 PM: Hi! Could I do the combination for fall winter? 4:05 PM: Hi! Could I d…" at bounding box center [203, 180] width 131 height 7
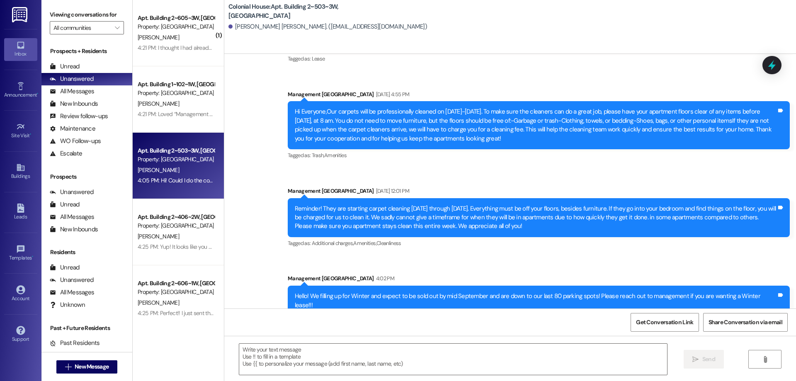
scroll to position [3937, 0]
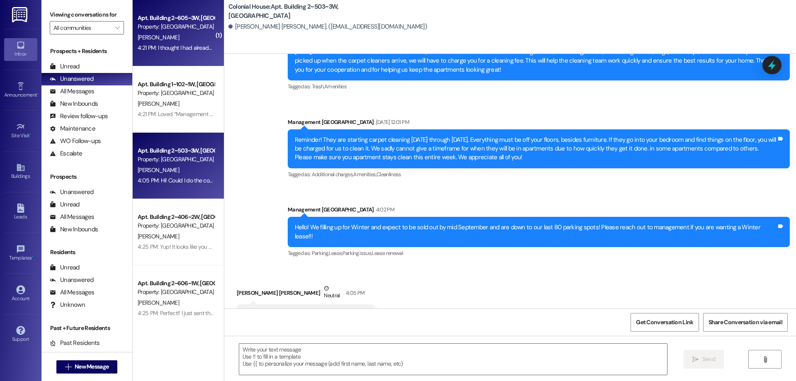
click at [170, 14] on div "Apt. Building 2~605~3W, [GEOGRAPHIC_DATA]" at bounding box center [176, 18] width 77 height 9
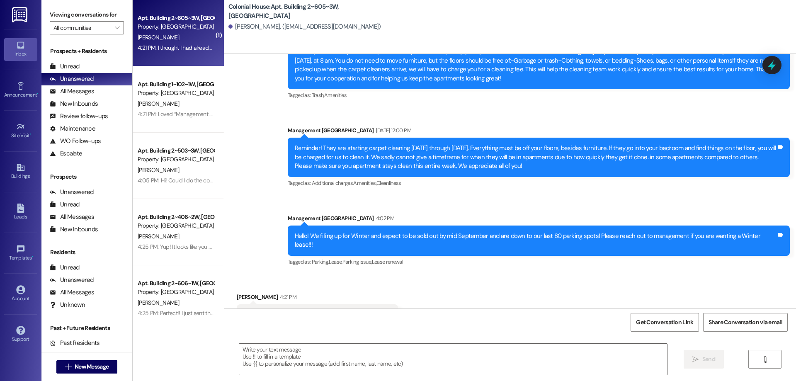
scroll to position [4991, 0]
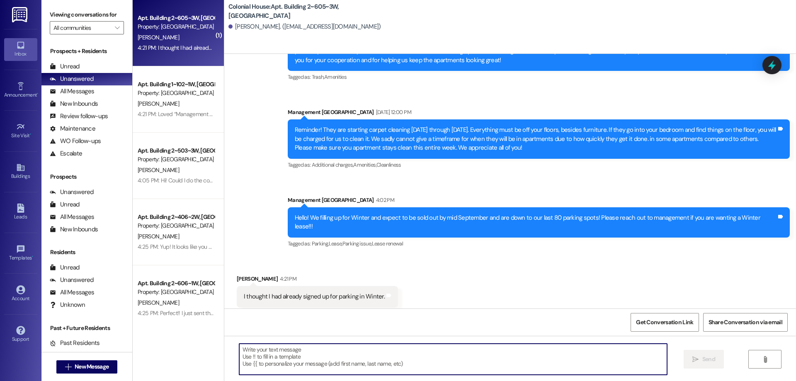
drag, startPoint x: 400, startPoint y: 366, endPoint x: 409, endPoint y: 362, distance: 8.9
click at [402, 365] on textarea at bounding box center [453, 359] width 428 height 31
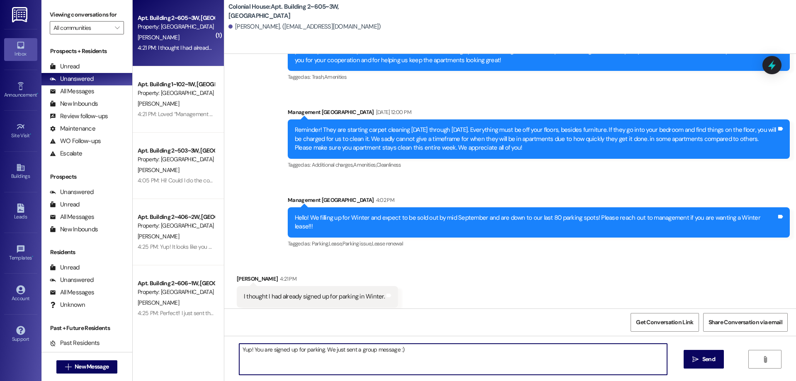
type textarea "Yup! You are signed up for parking. We just sent a group message :)"
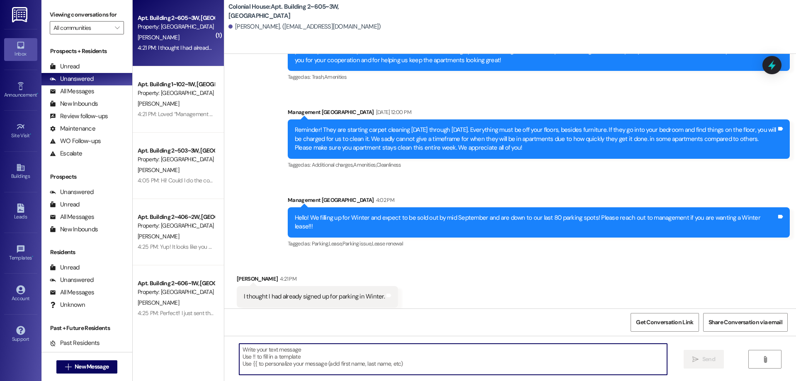
scroll to position [5049, 0]
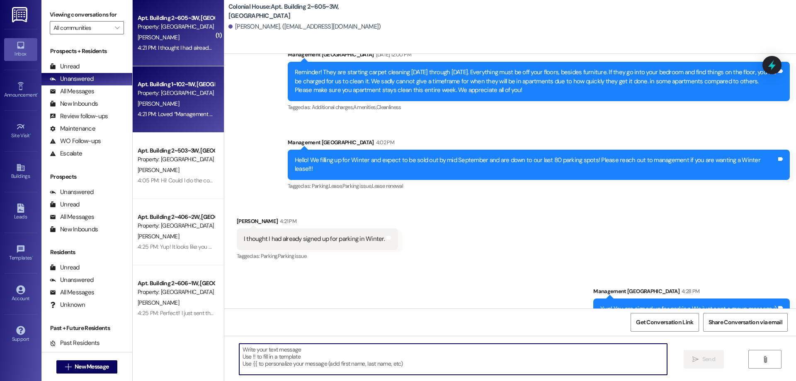
click at [171, 114] on div "4:21 PM: Loved “Management Colonial House (Colonial House): Respond saying Stop…" at bounding box center [345, 113] width 415 height 7
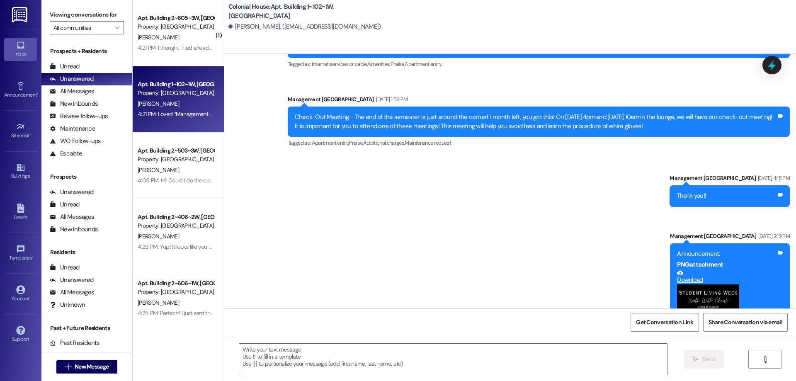
scroll to position [21906, 0]
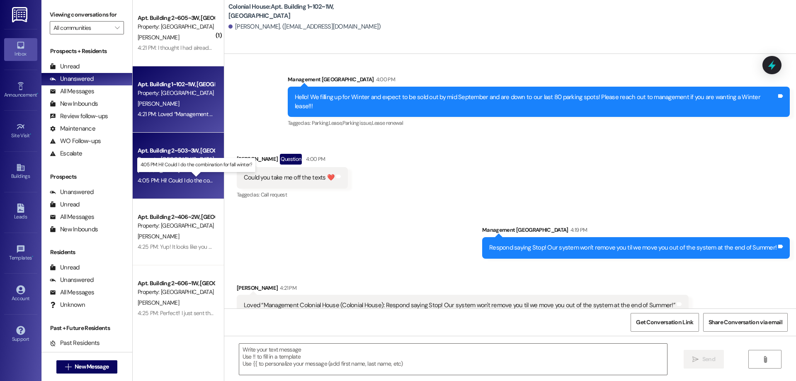
click at [175, 178] on div "4:05 PM: Hi! Could I do the combination for fall winter? 4:05 PM: Hi! Could I d…" at bounding box center [203, 180] width 131 height 7
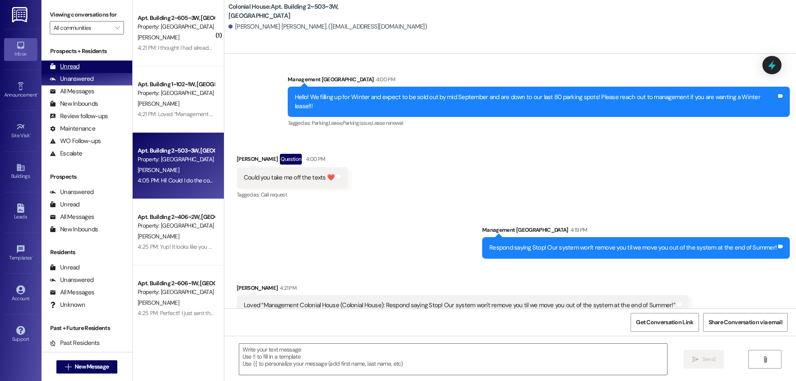
click at [75, 66] on div "Unread" at bounding box center [65, 66] width 30 height 9
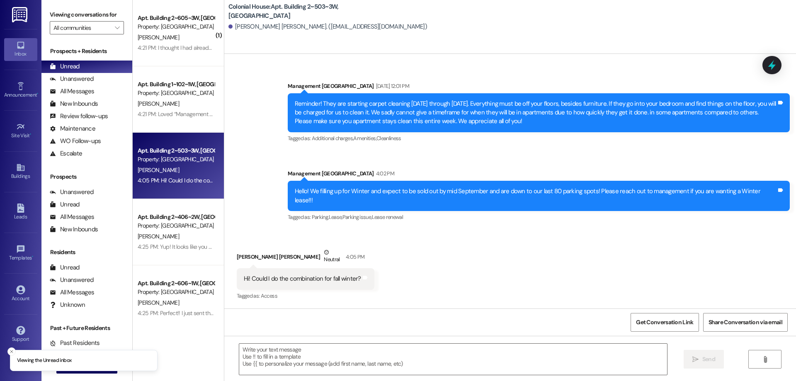
scroll to position [3937, 0]
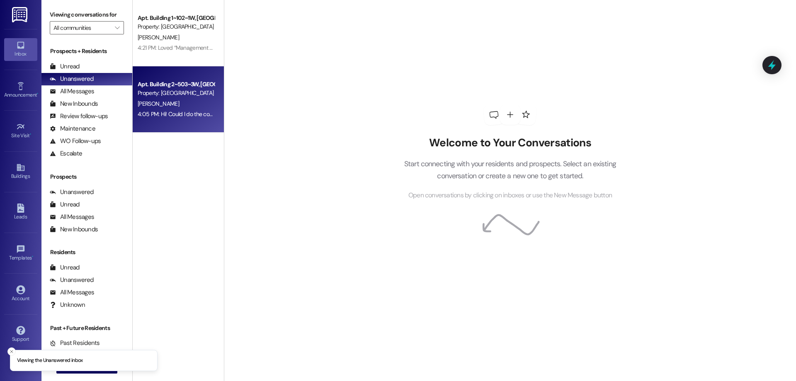
click at [199, 107] on div "[PERSON_NAME]" at bounding box center [176, 104] width 78 height 10
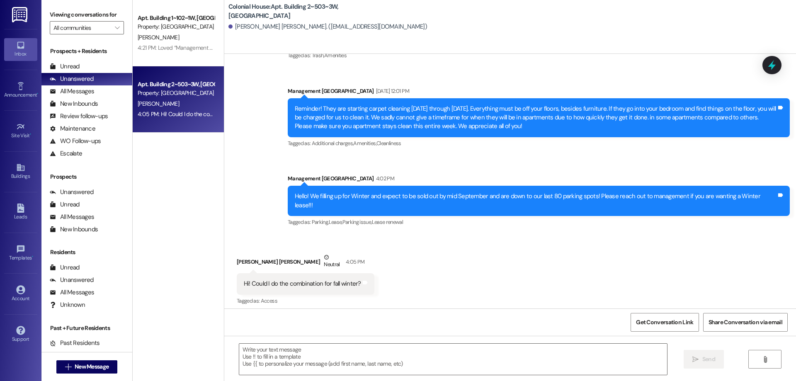
scroll to position [3995, 0]
